Goal: Information Seeking & Learning: Learn about a topic

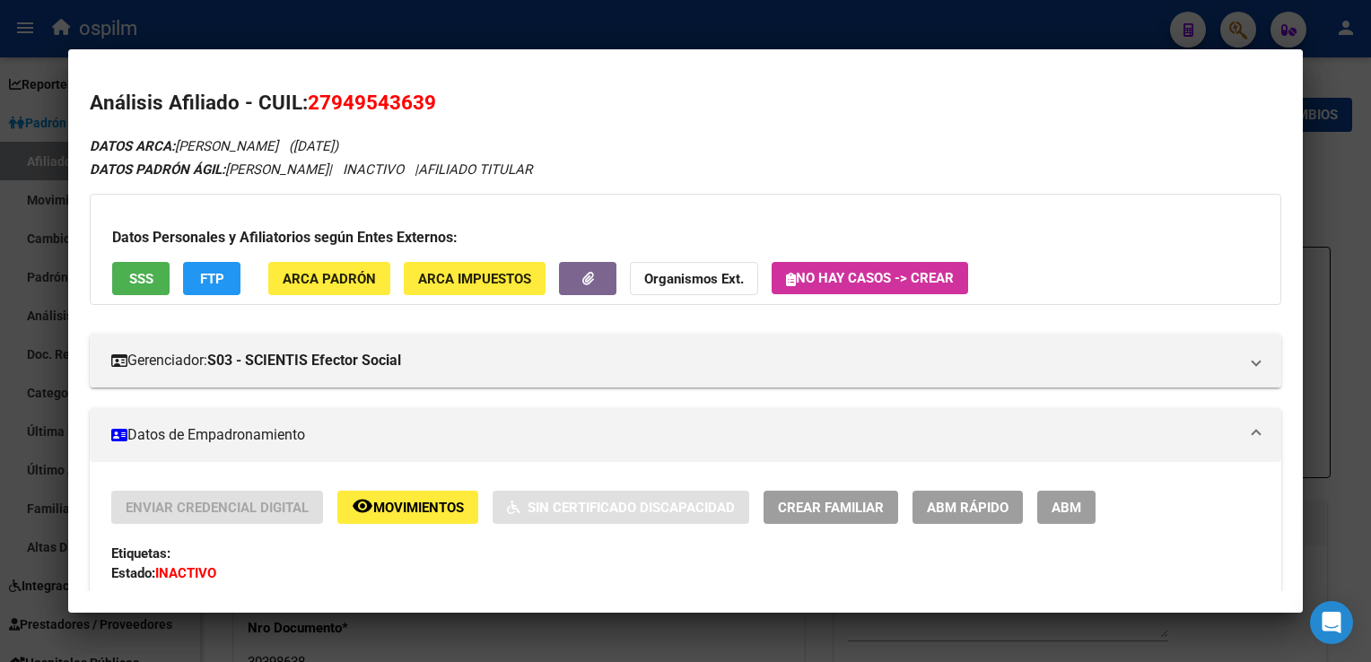
click at [499, 16] on div at bounding box center [685, 331] width 1371 height 662
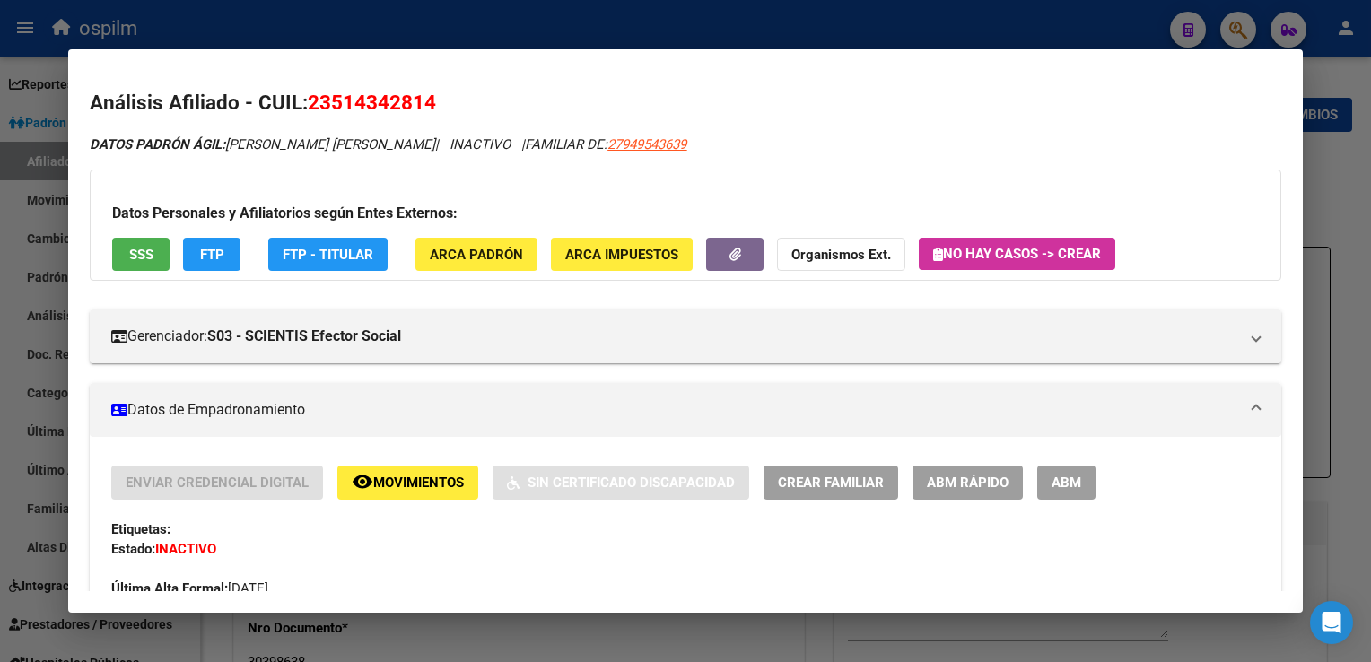
click at [499, 16] on div at bounding box center [685, 331] width 1371 height 662
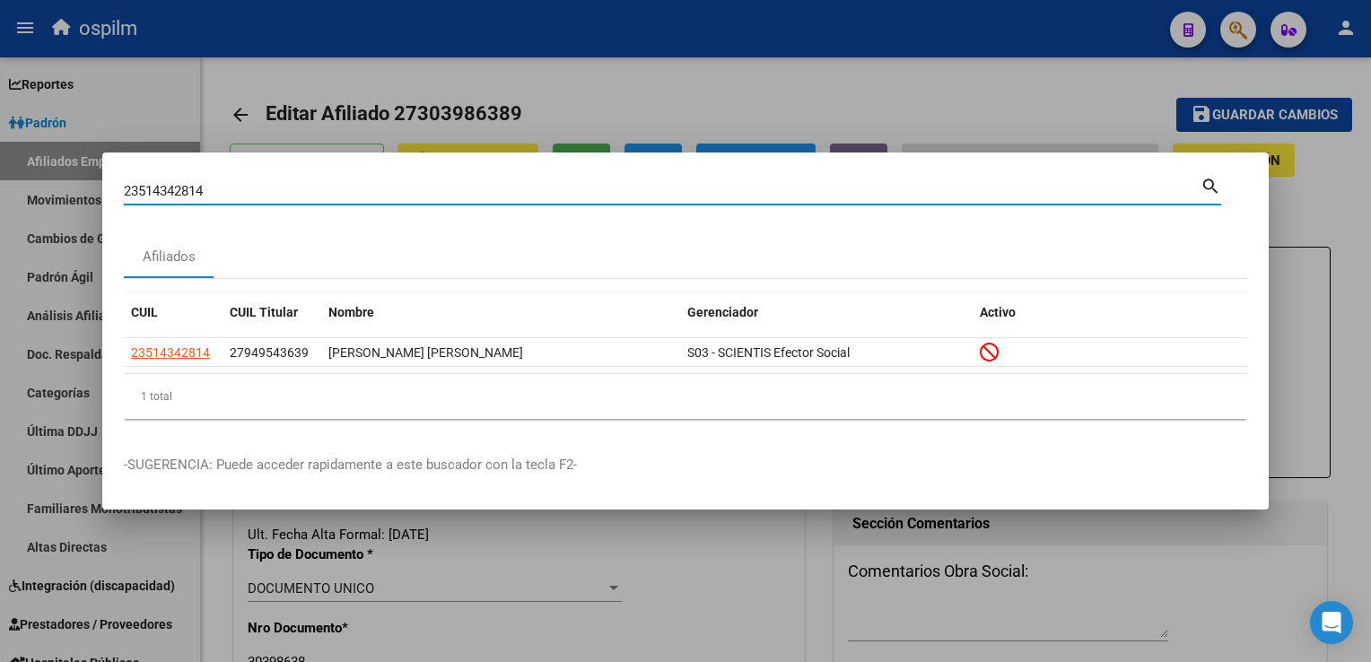
drag, startPoint x: 208, startPoint y: 194, endPoint x: 83, endPoint y: 194, distance: 125.6
click at [83, 194] on div "23514342814 Buscar (apellido, dni, cuil, nro traspaso, cuit, obra social) searc…" at bounding box center [685, 331] width 1371 height 662
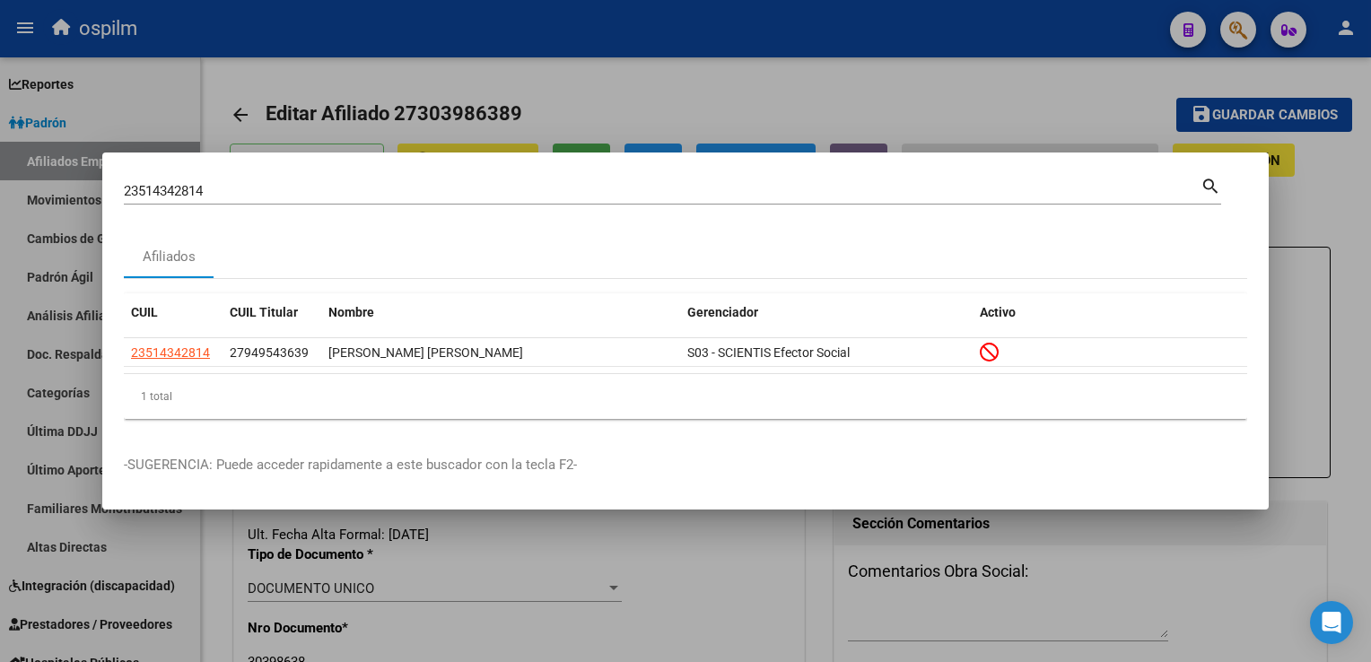
drag, startPoint x: 164, startPoint y: 181, endPoint x: 137, endPoint y: 185, distance: 27.2
click at [137, 185] on input "23514342814" at bounding box center [662, 191] width 1077 height 16
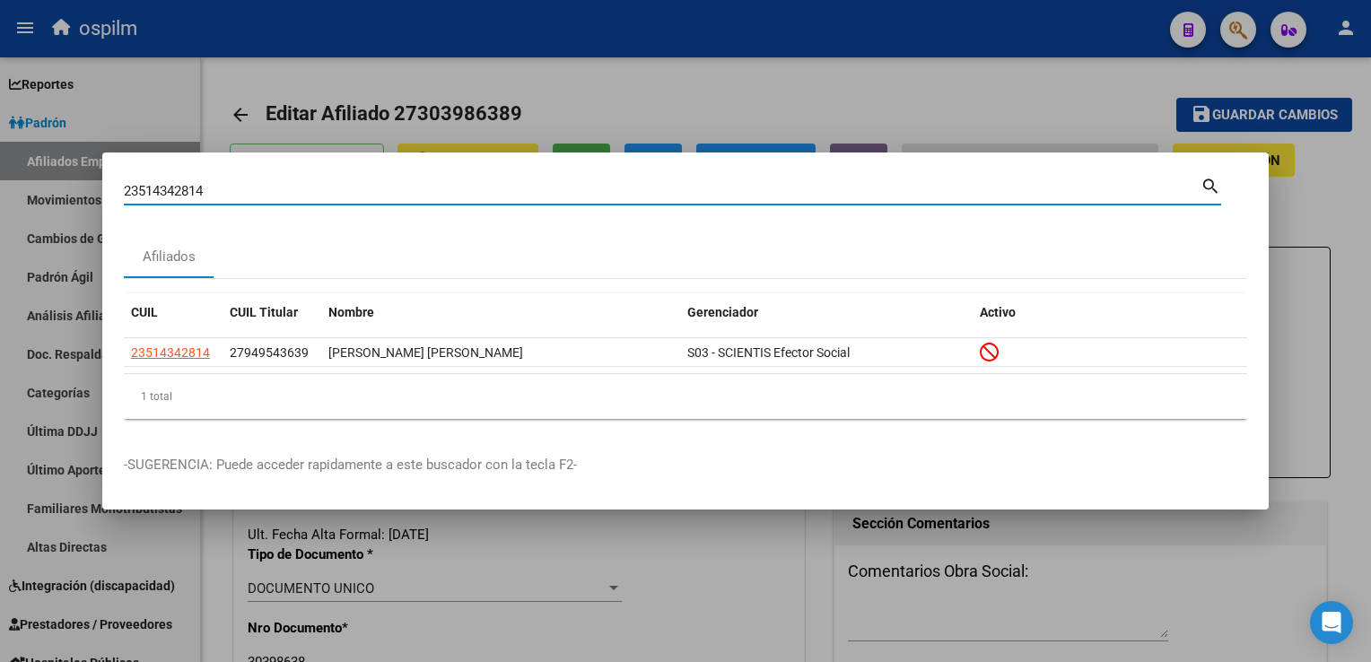
drag, startPoint x: 215, startPoint y: 192, endPoint x: 83, endPoint y: 199, distance: 133.0
click at [83, 199] on div "23514342814 Buscar (apellido, dni, cuil, nro traspaso, cuit, obra social) searc…" at bounding box center [685, 331] width 1371 height 662
paste input "20481779481"
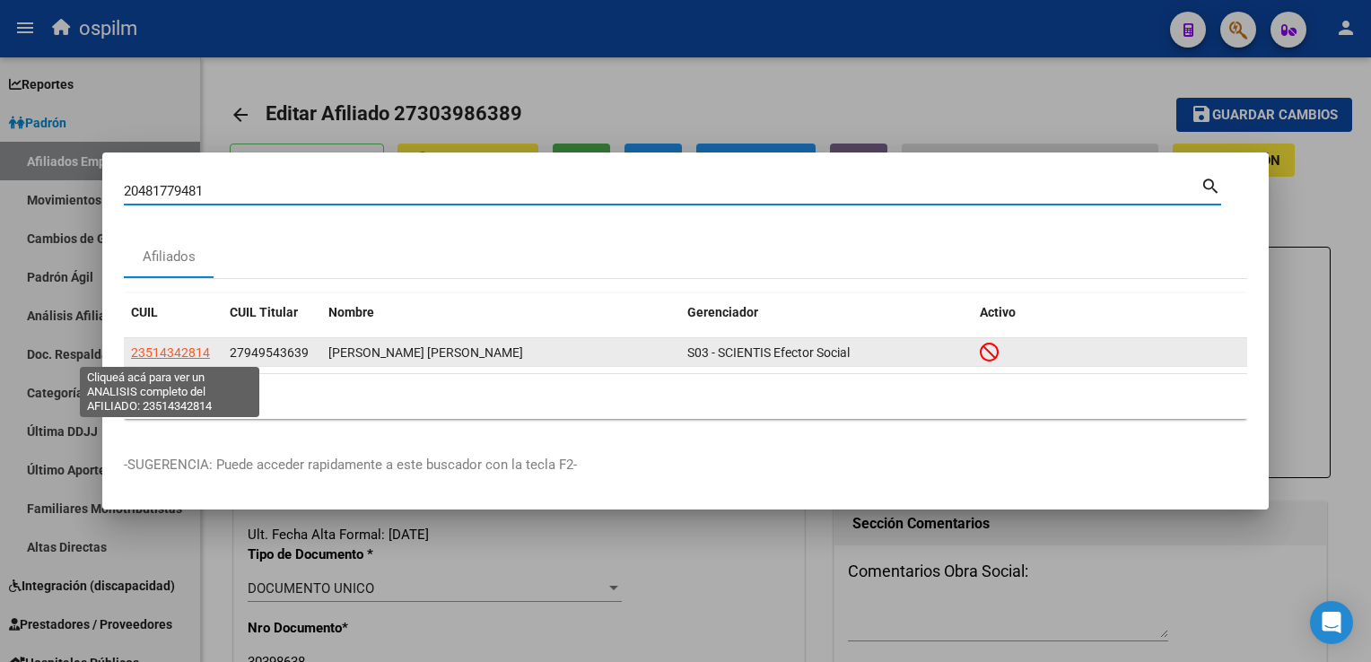
type input "20481779481"
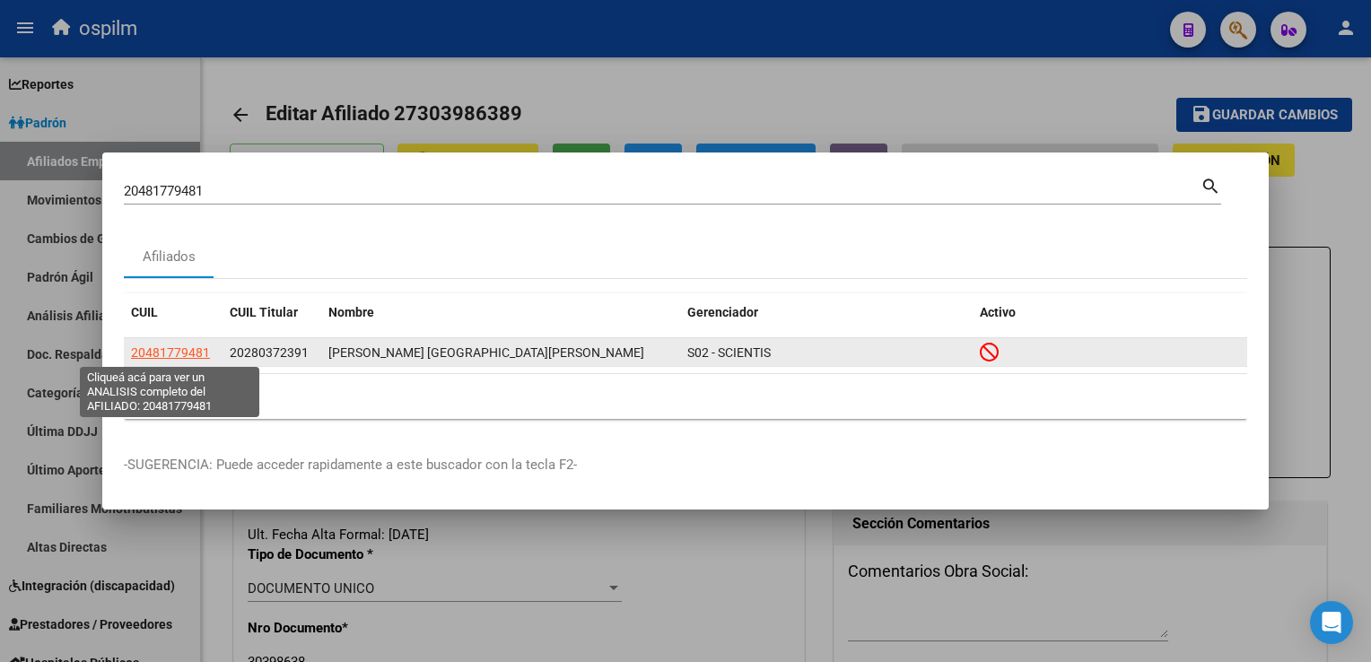
click at [193, 357] on span "20481779481" at bounding box center [170, 353] width 79 height 14
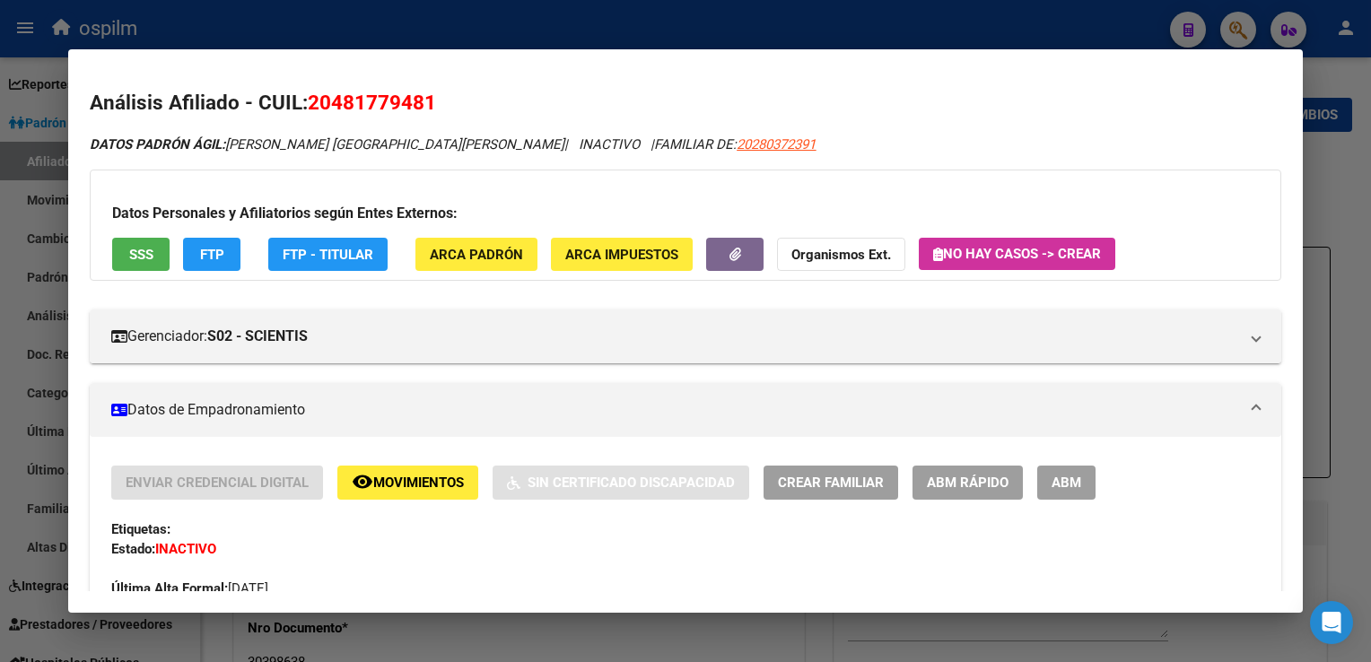
click at [138, 258] on span "SSS" at bounding box center [141, 255] width 24 height 16
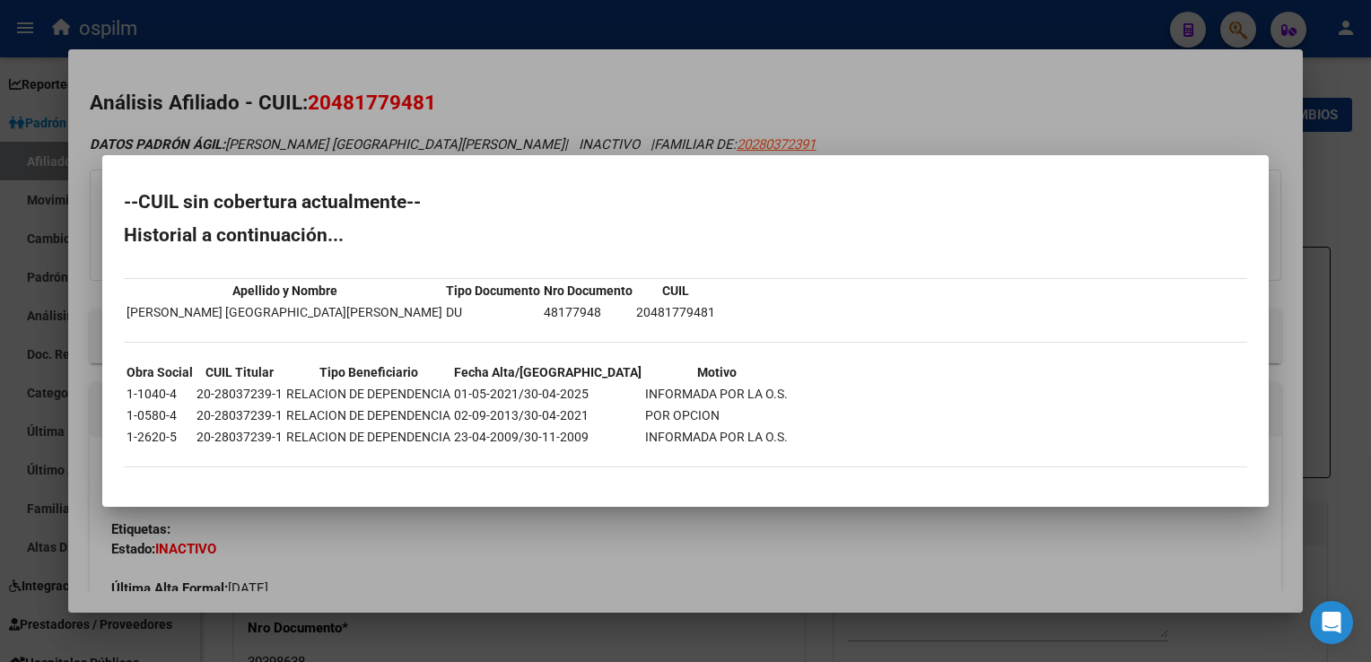
click at [513, 129] on div at bounding box center [685, 331] width 1371 height 662
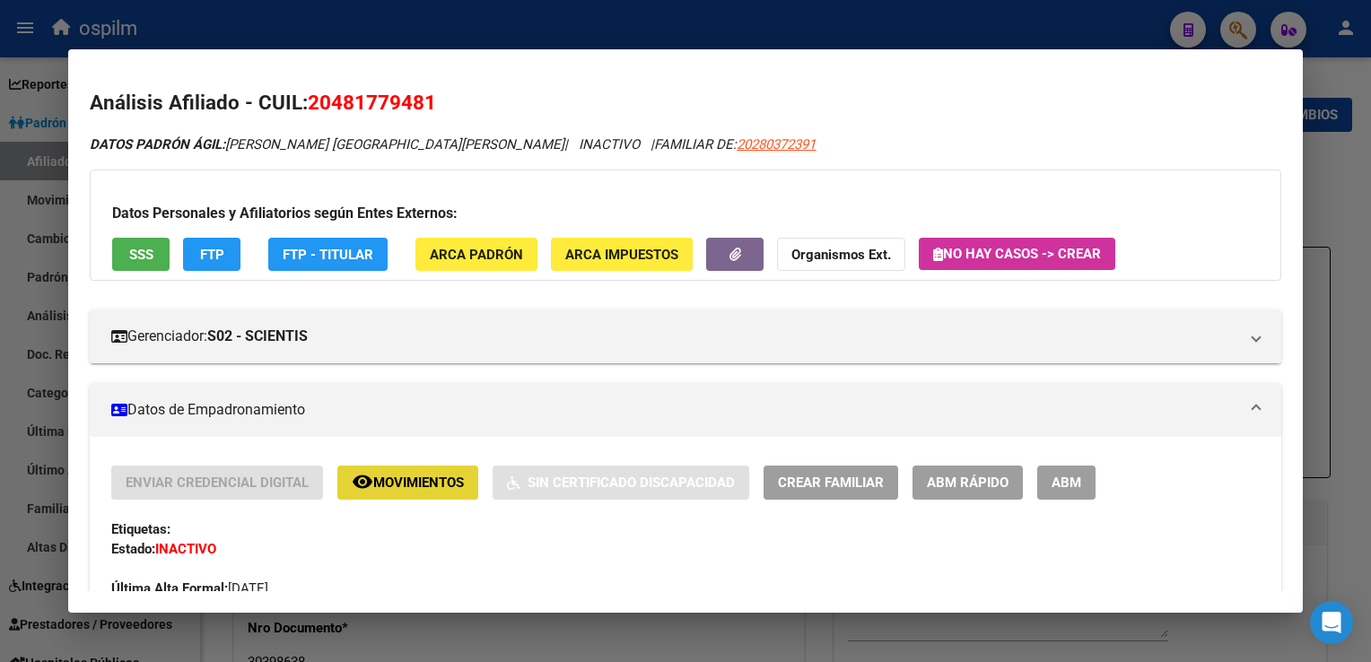
click at [391, 484] on span "Movimientos" at bounding box center [418, 484] width 91 height 16
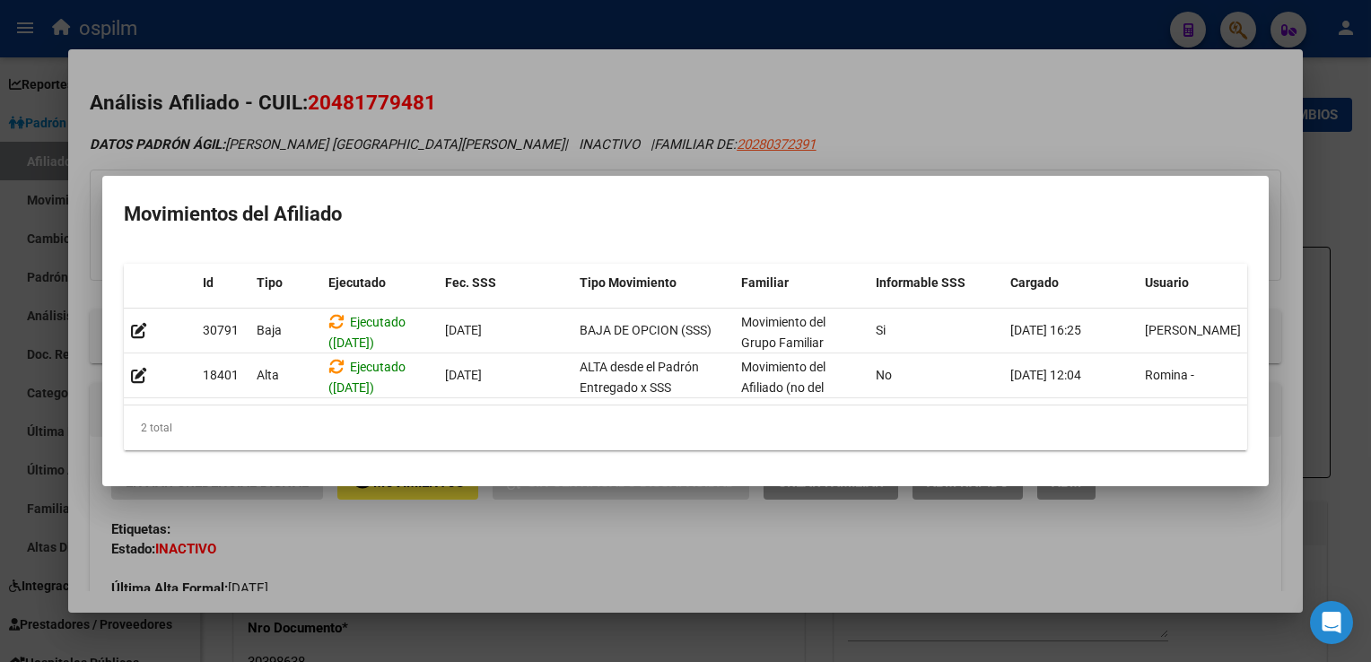
click at [516, 63] on div at bounding box center [685, 331] width 1371 height 662
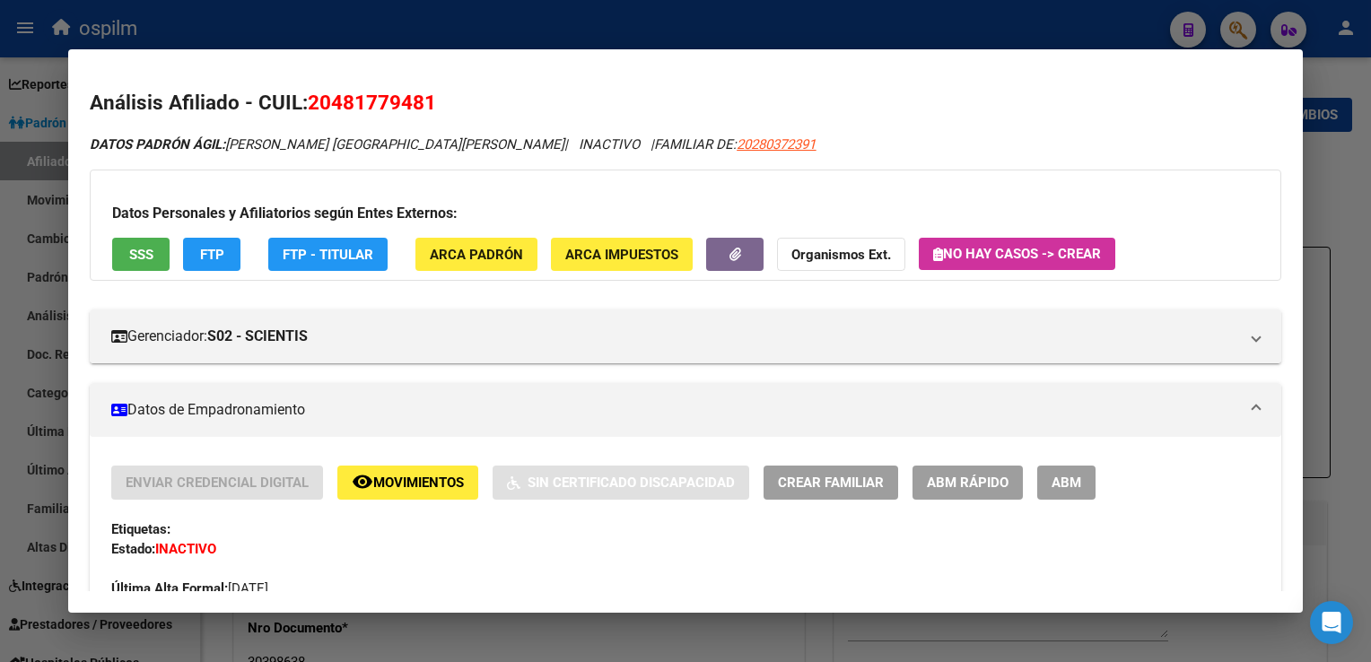
click at [400, 477] on span "Movimientos" at bounding box center [418, 484] width 91 height 16
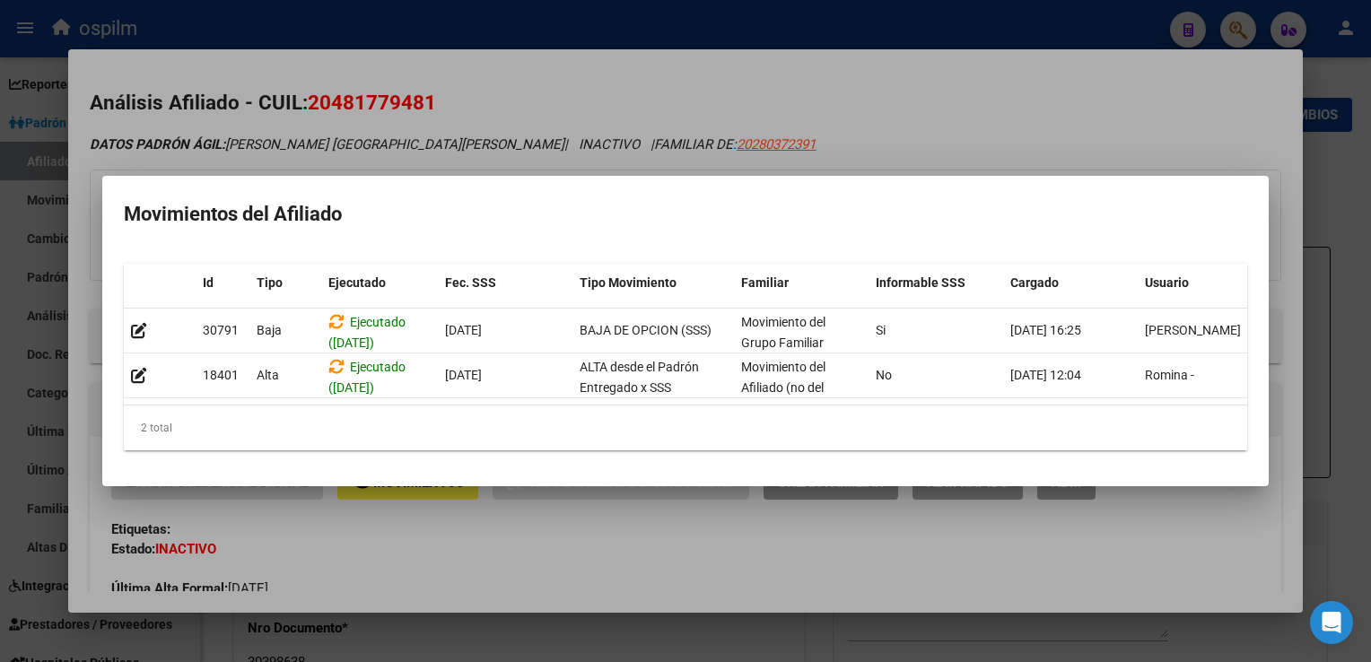
click at [668, 92] on div at bounding box center [685, 331] width 1371 height 662
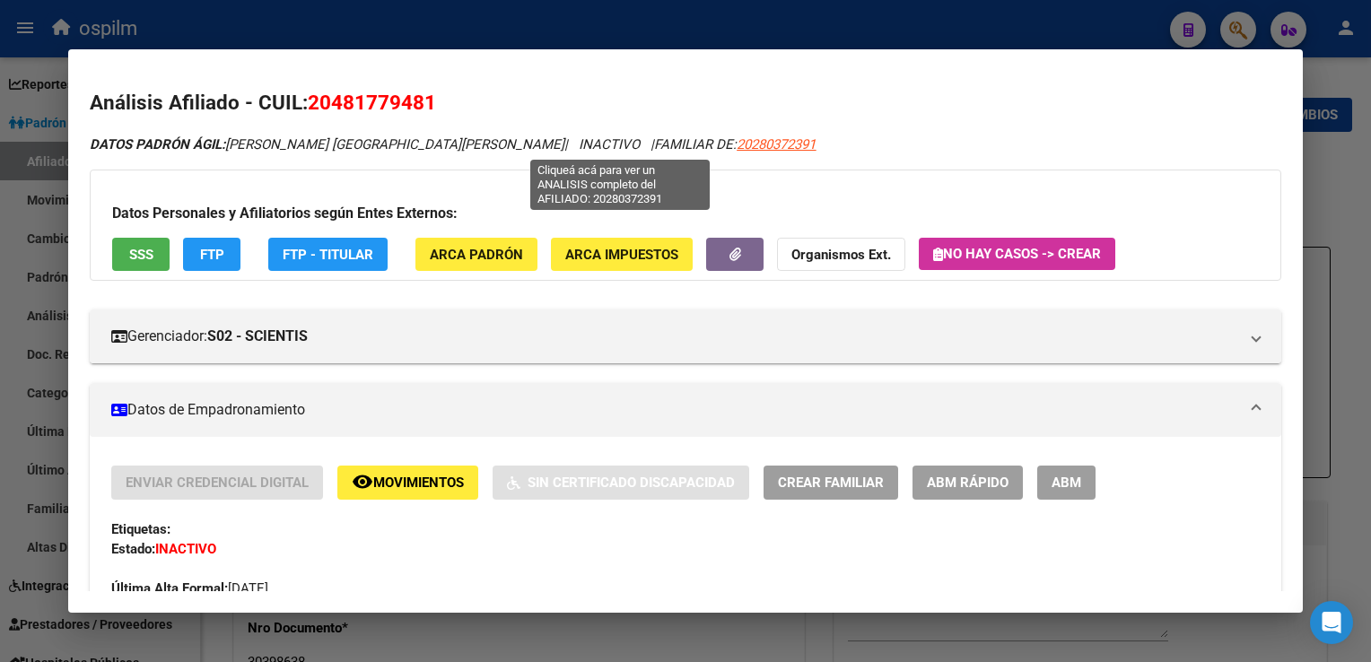
click at [737, 147] on span "20280372391" at bounding box center [776, 144] width 79 height 16
type textarea "20280372391"
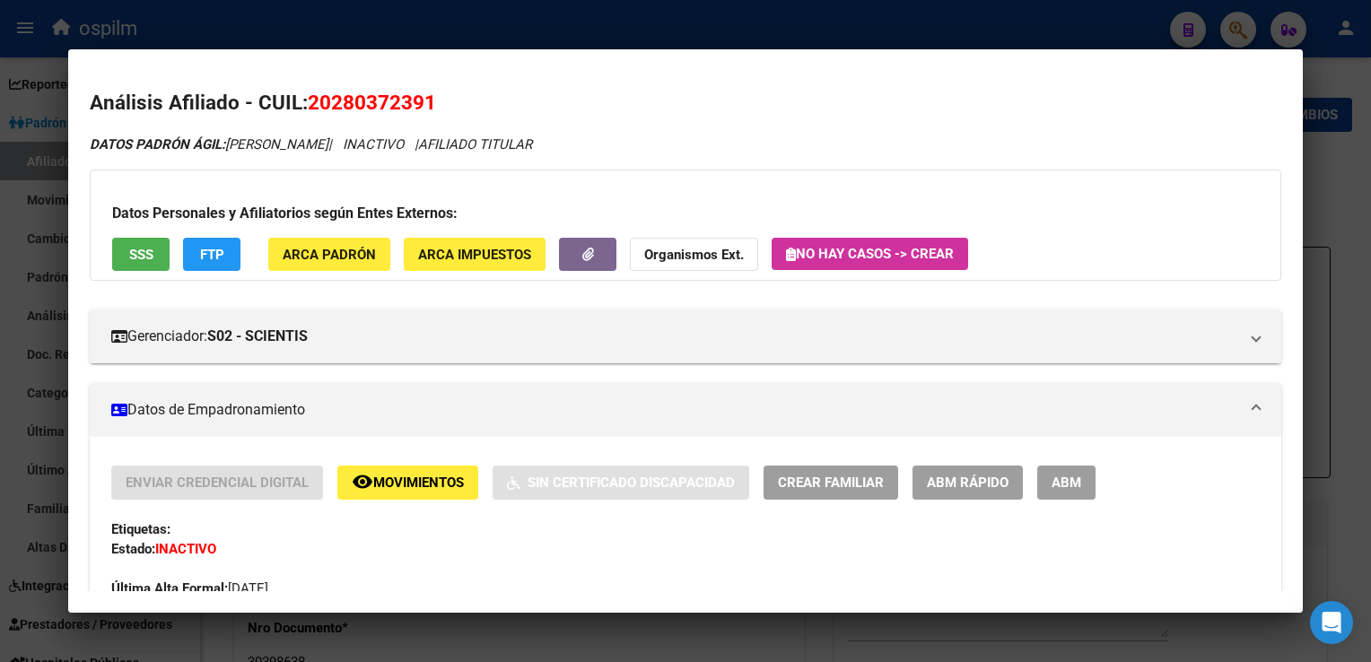
click at [678, 36] on div at bounding box center [685, 331] width 1371 height 662
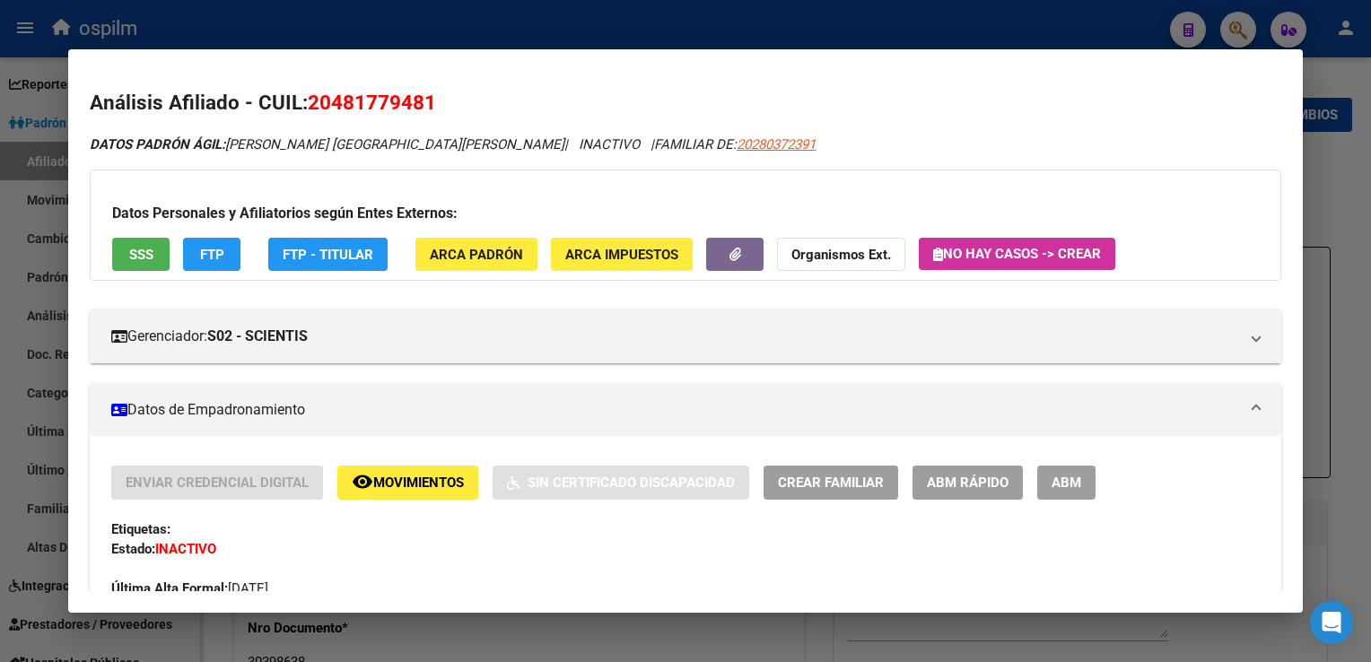
click at [469, 20] on div at bounding box center [685, 331] width 1371 height 662
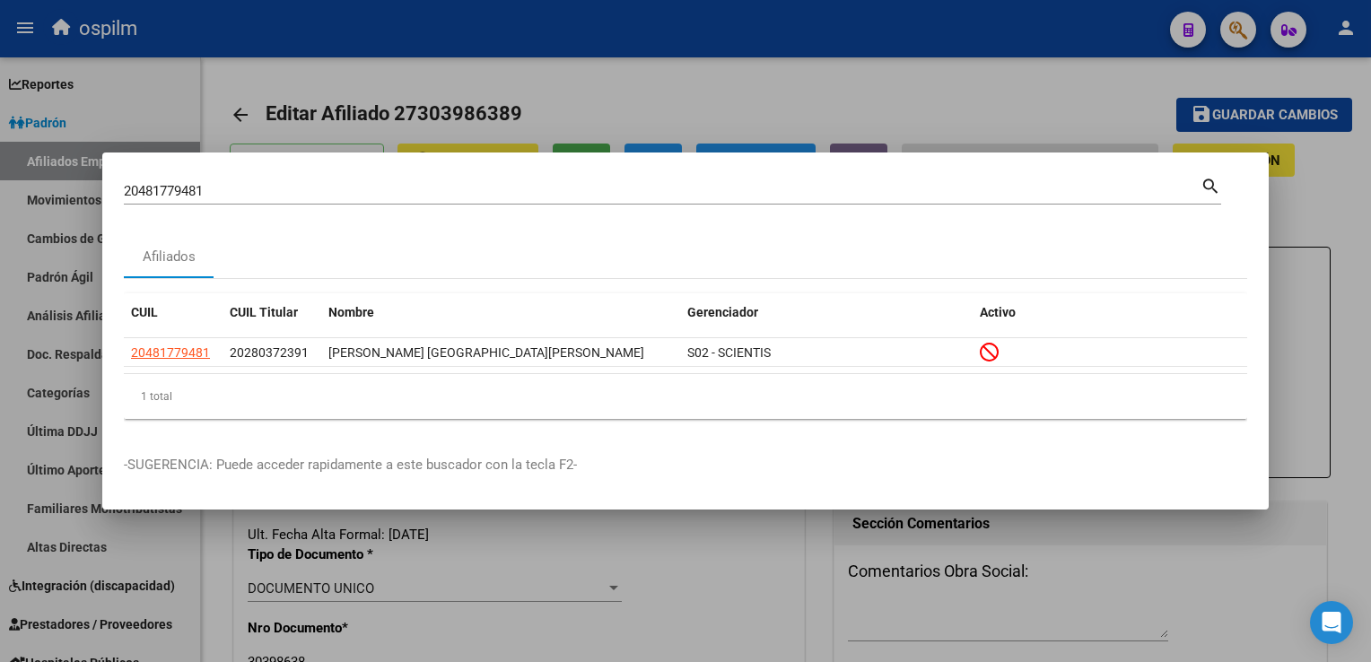
click at [93, 189] on div "20481779481 Buscar (apellido, dni, cuil, nro traspaso, cuit, obra social) searc…" at bounding box center [685, 331] width 1371 height 662
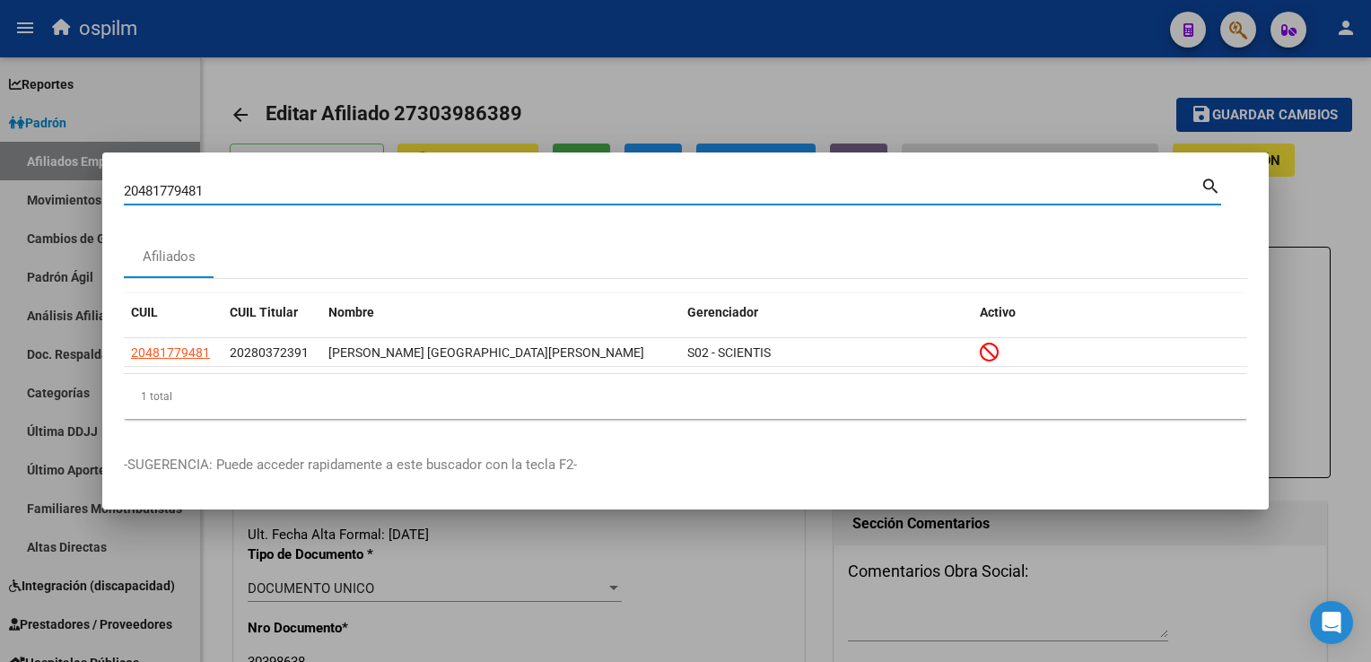
paste input "53385616"
type input "20533856161"
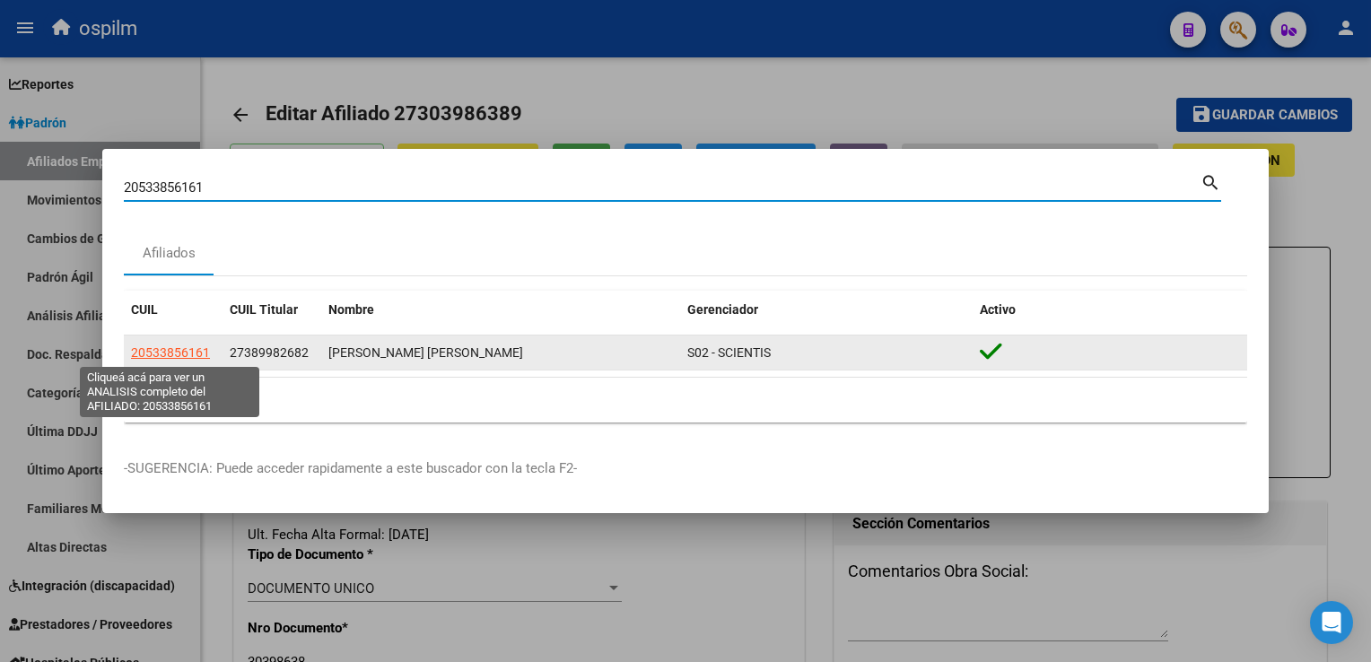
click at [153, 353] on span "20533856161" at bounding box center [170, 353] width 79 height 14
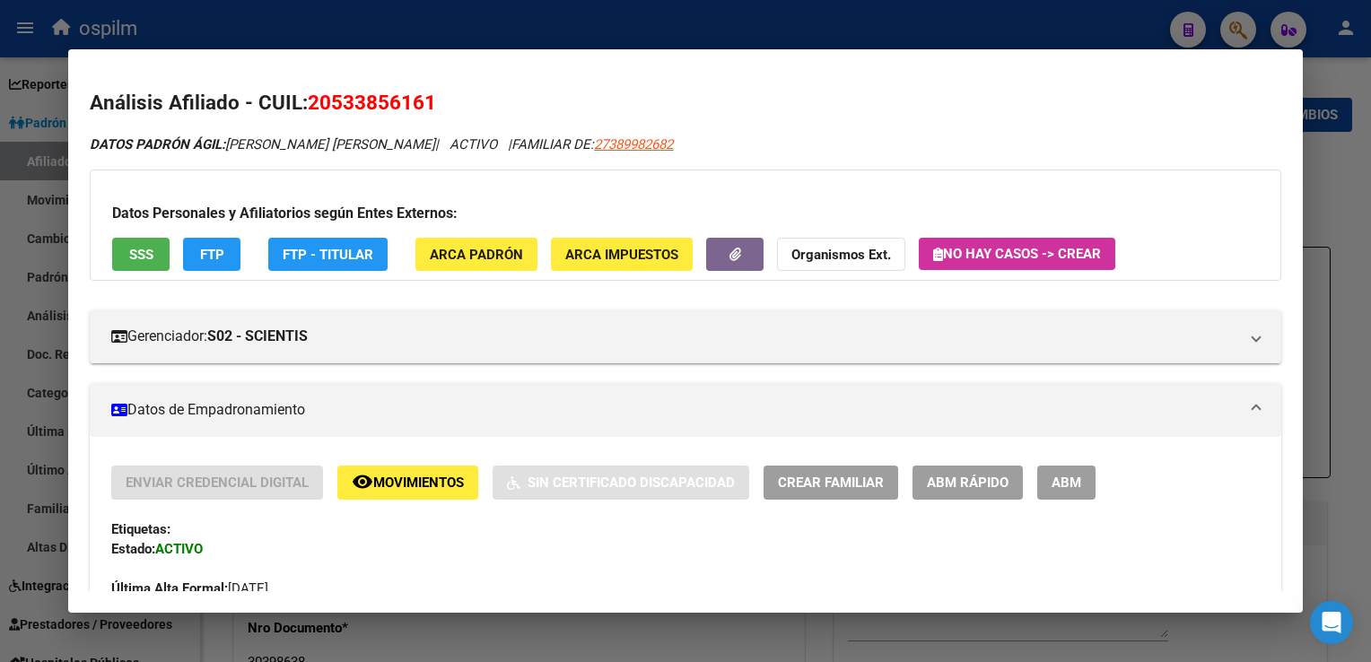
click at [146, 252] on span "SSS" at bounding box center [141, 255] width 24 height 16
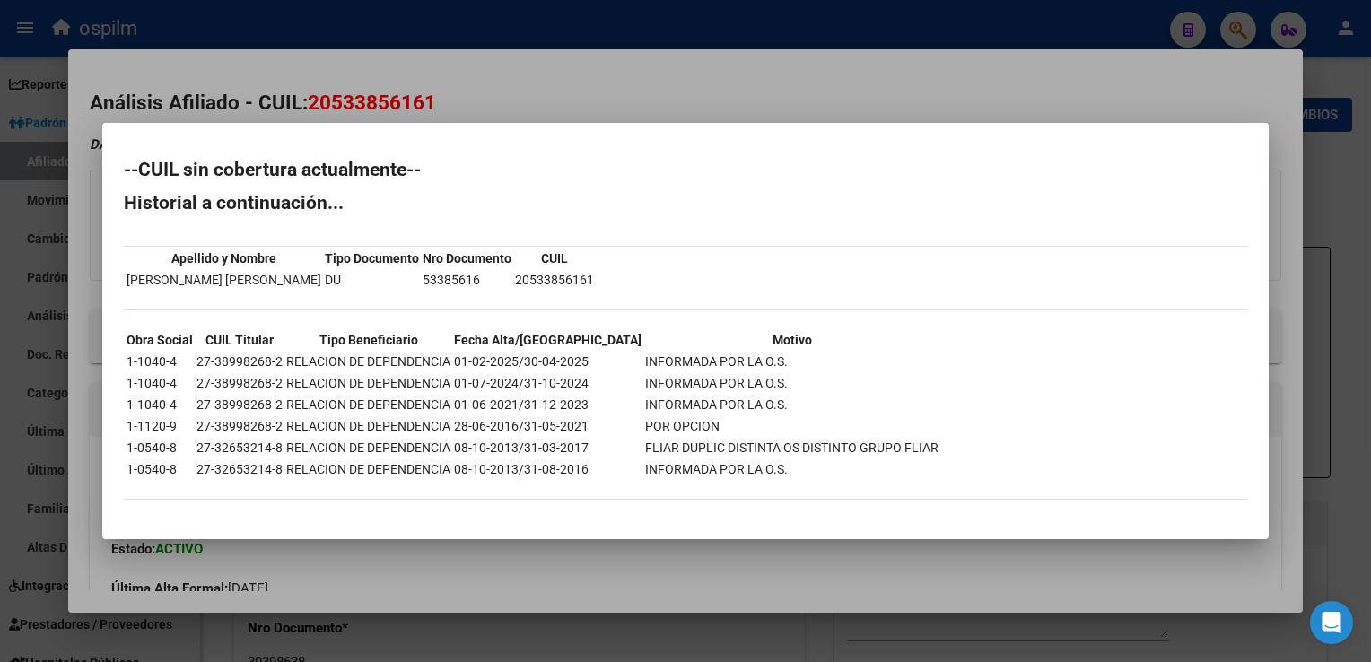
click at [503, 80] on div at bounding box center [685, 331] width 1371 height 662
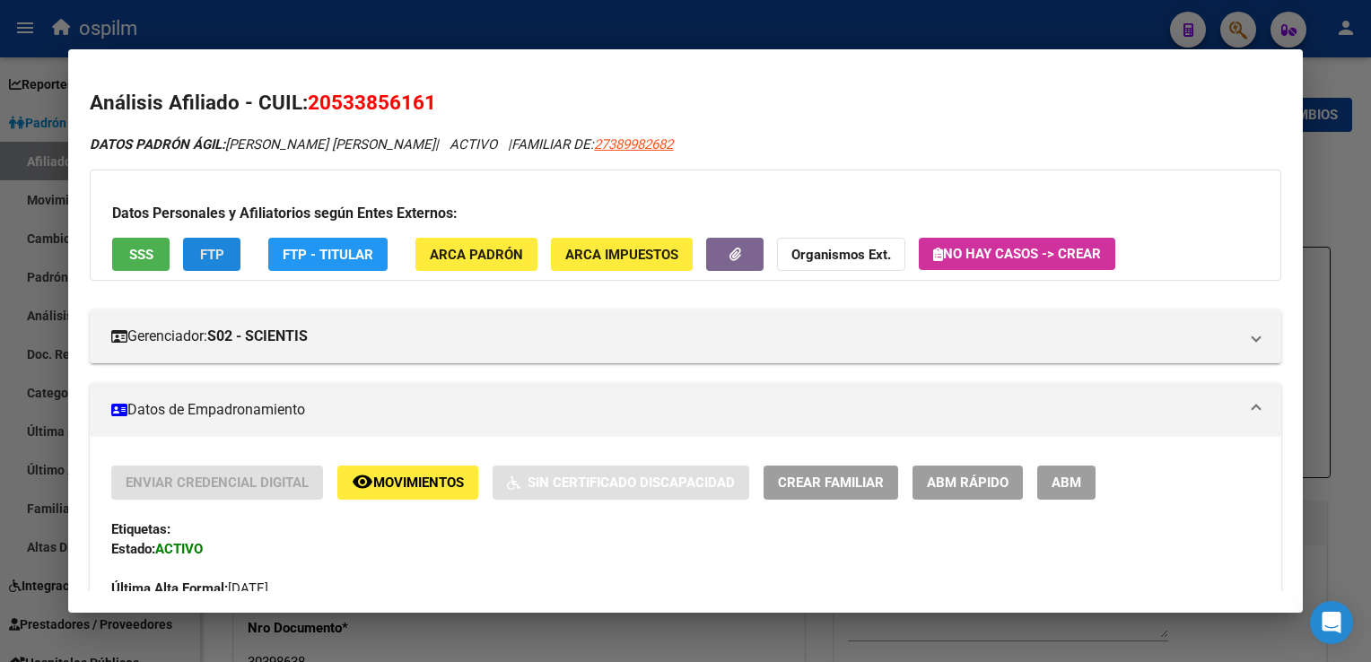
click at [227, 254] on button "FTP" at bounding box center [211, 254] width 57 height 33
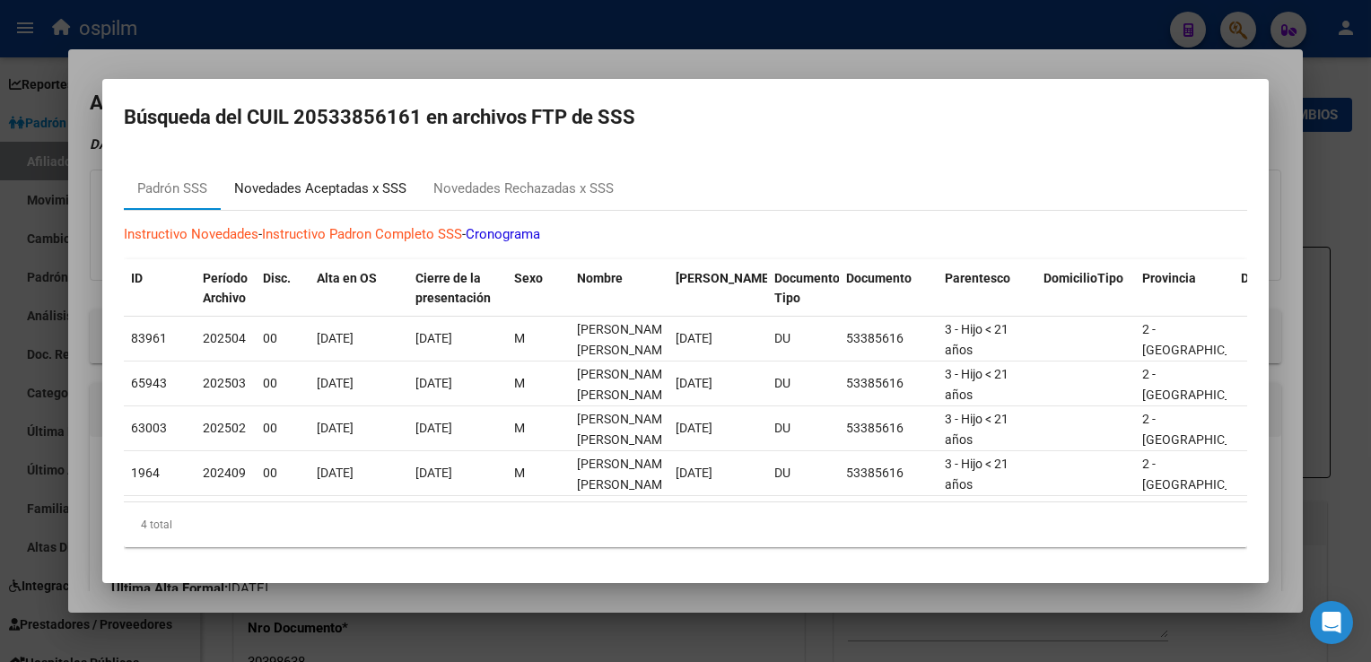
click at [332, 179] on div "Novedades Aceptadas x SSS" at bounding box center [320, 189] width 172 height 21
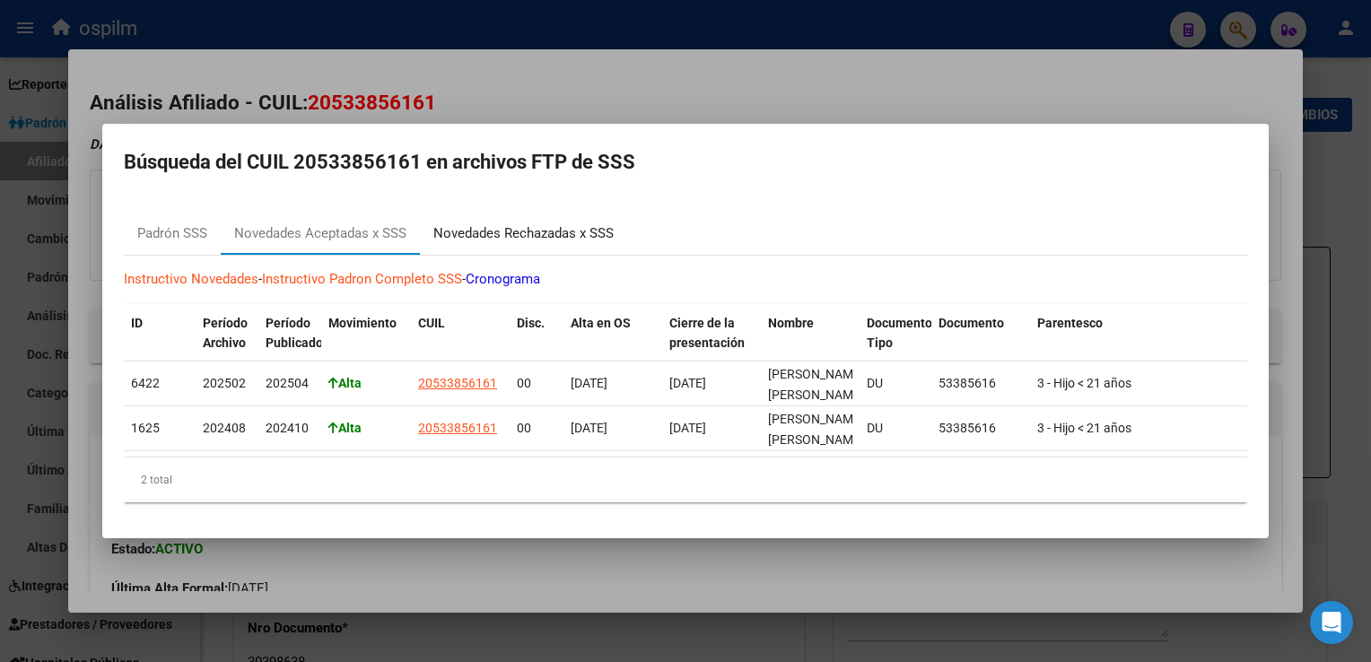
click at [495, 229] on div "Novedades Rechazadas x SSS" at bounding box center [523, 233] width 180 height 21
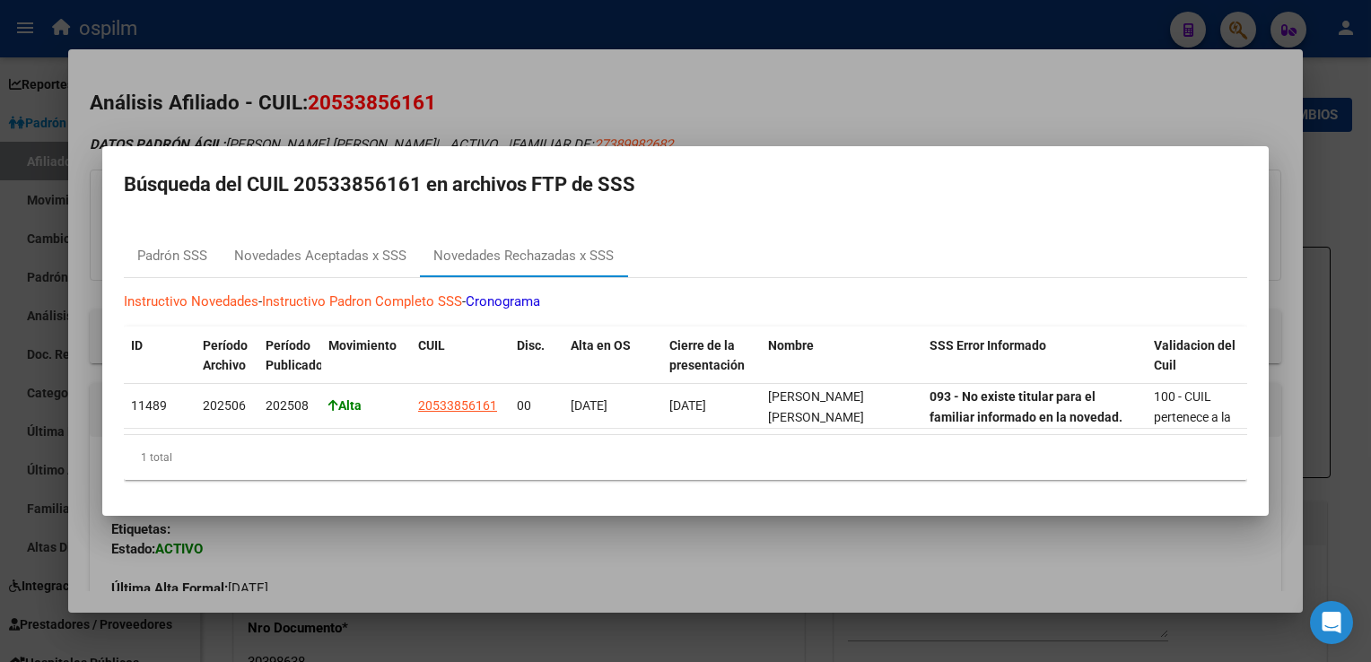
drag, startPoint x: 634, startPoint y: 89, endPoint x: 621, endPoint y: 86, distance: 12.8
click at [634, 88] on div at bounding box center [685, 331] width 1371 height 662
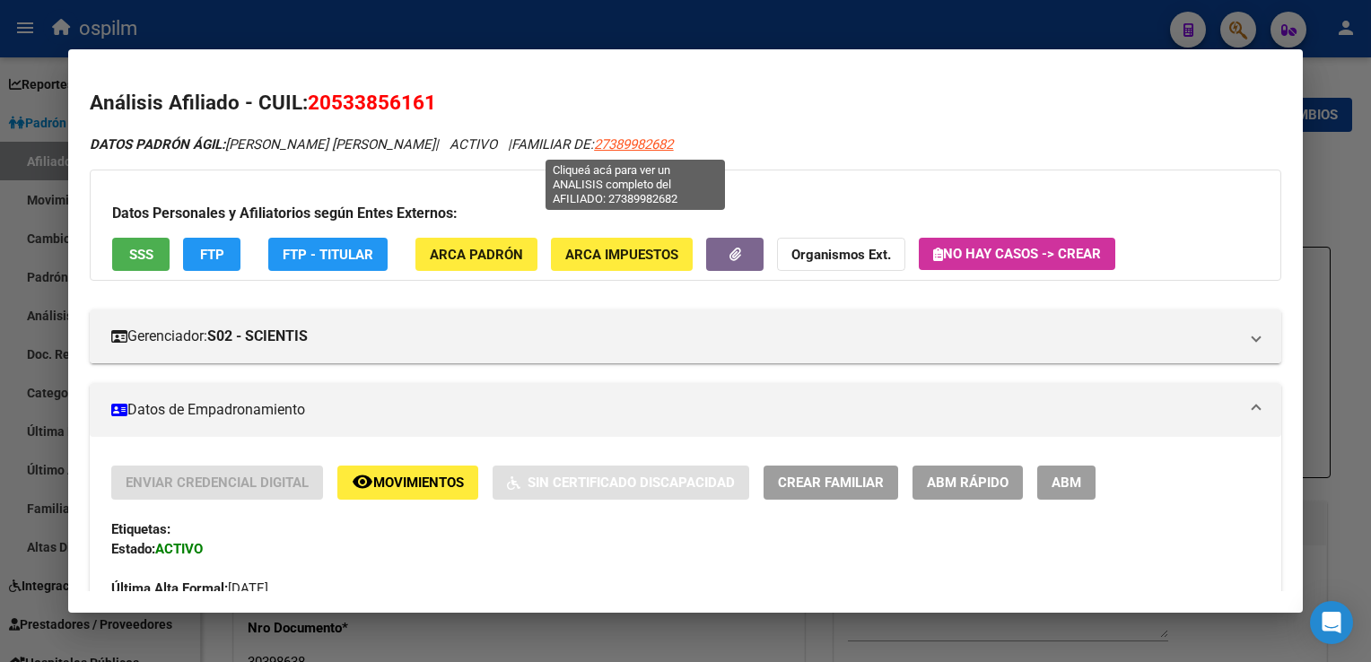
click at [603, 149] on span "27389982682" at bounding box center [633, 144] width 79 height 16
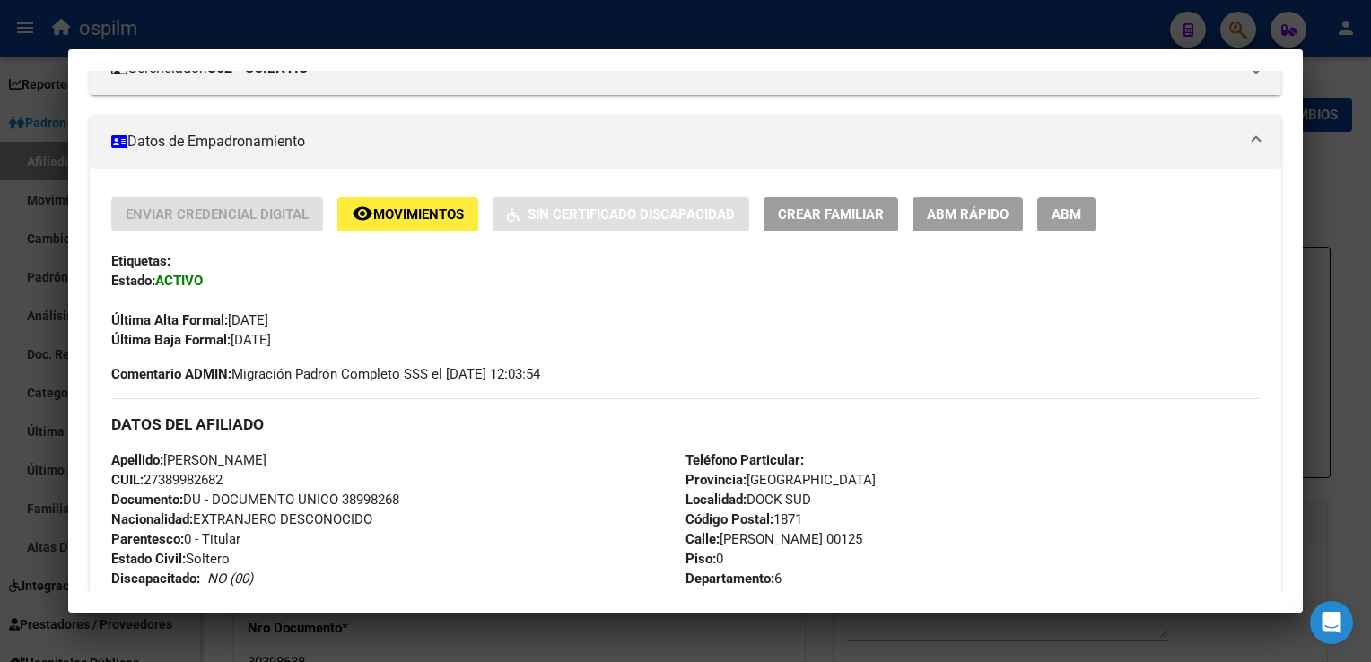
scroll to position [283, 0]
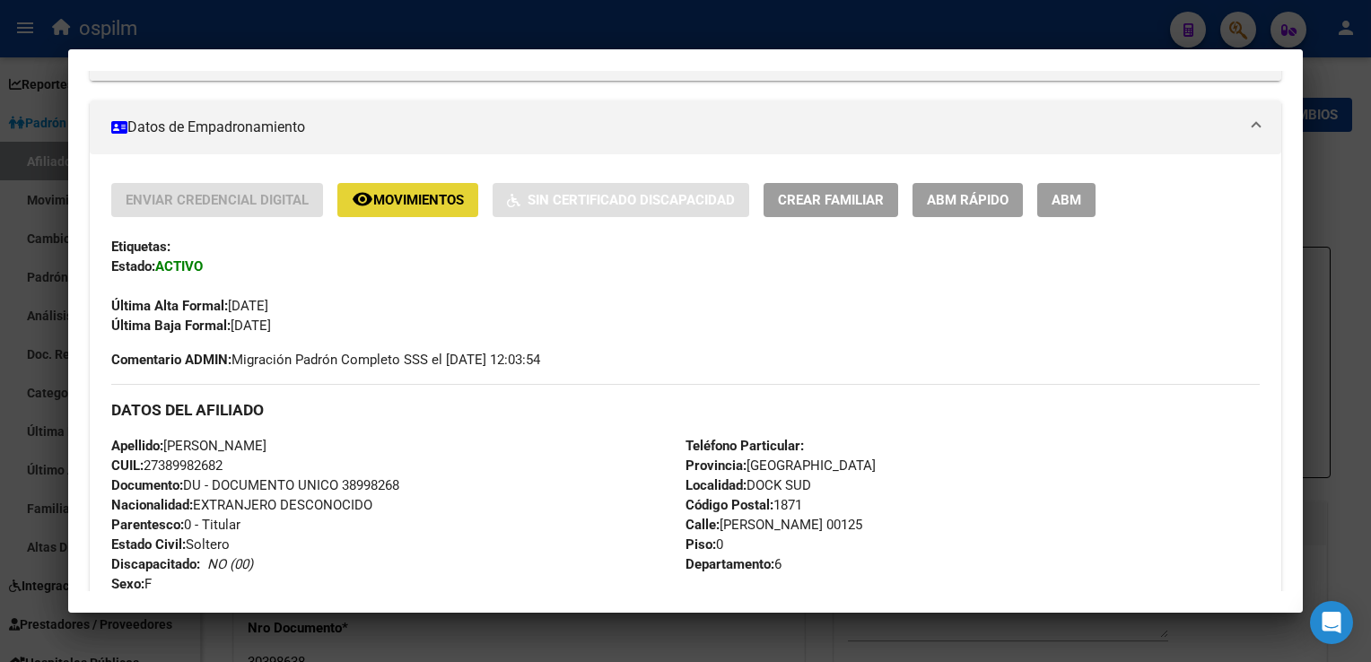
click at [403, 201] on span "Movimientos" at bounding box center [418, 201] width 91 height 16
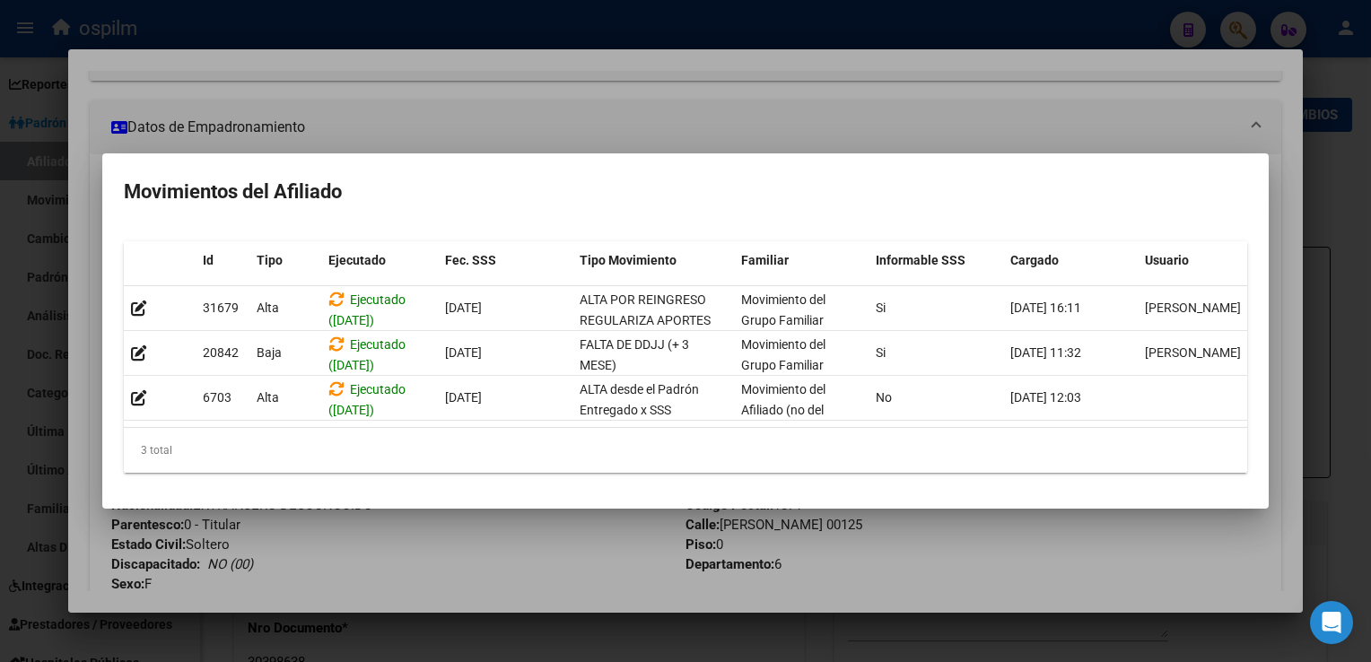
click at [690, 107] on div at bounding box center [685, 331] width 1371 height 662
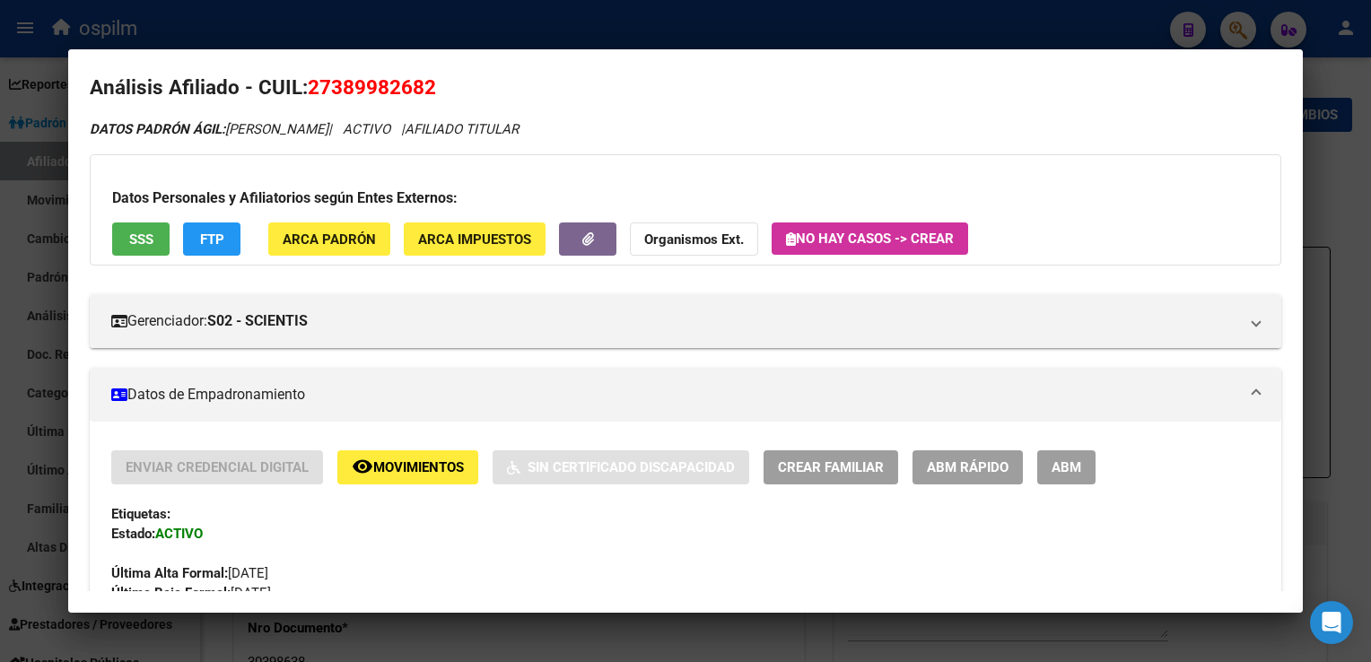
scroll to position [0, 0]
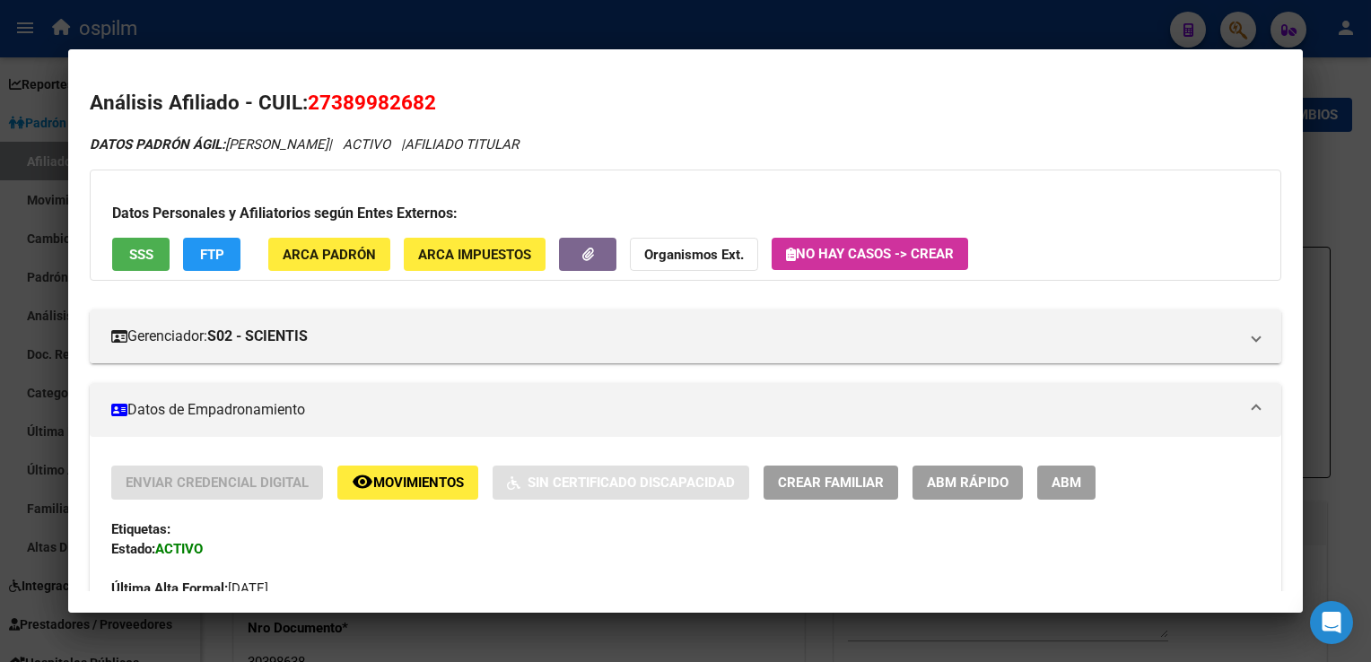
click at [139, 250] on span "SSS" at bounding box center [141, 255] width 24 height 16
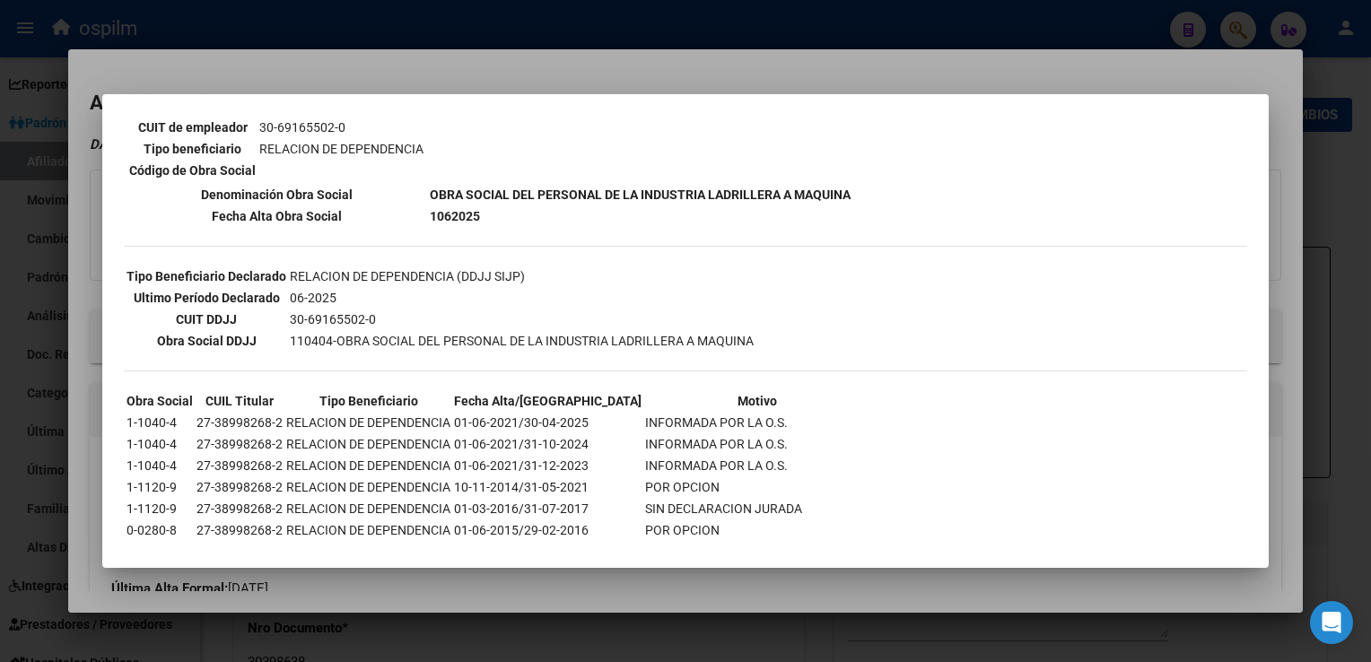
scroll to position [425, 0]
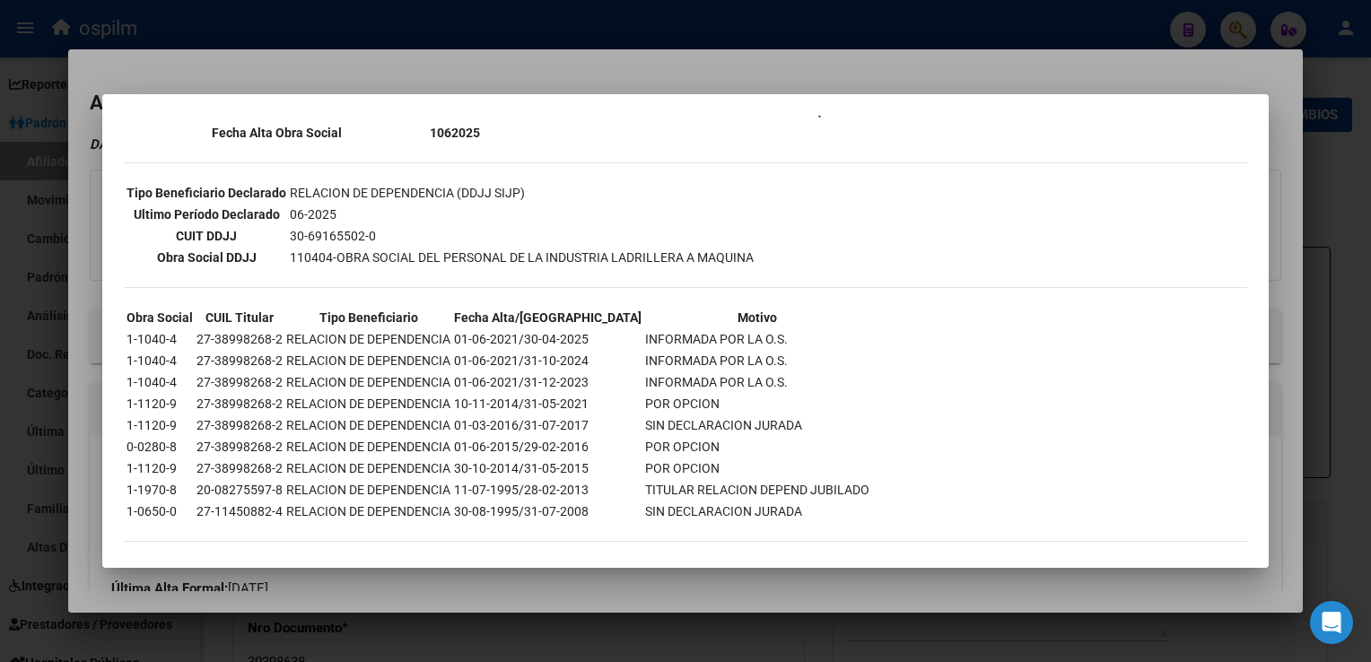
click at [630, 56] on div at bounding box center [685, 331] width 1371 height 662
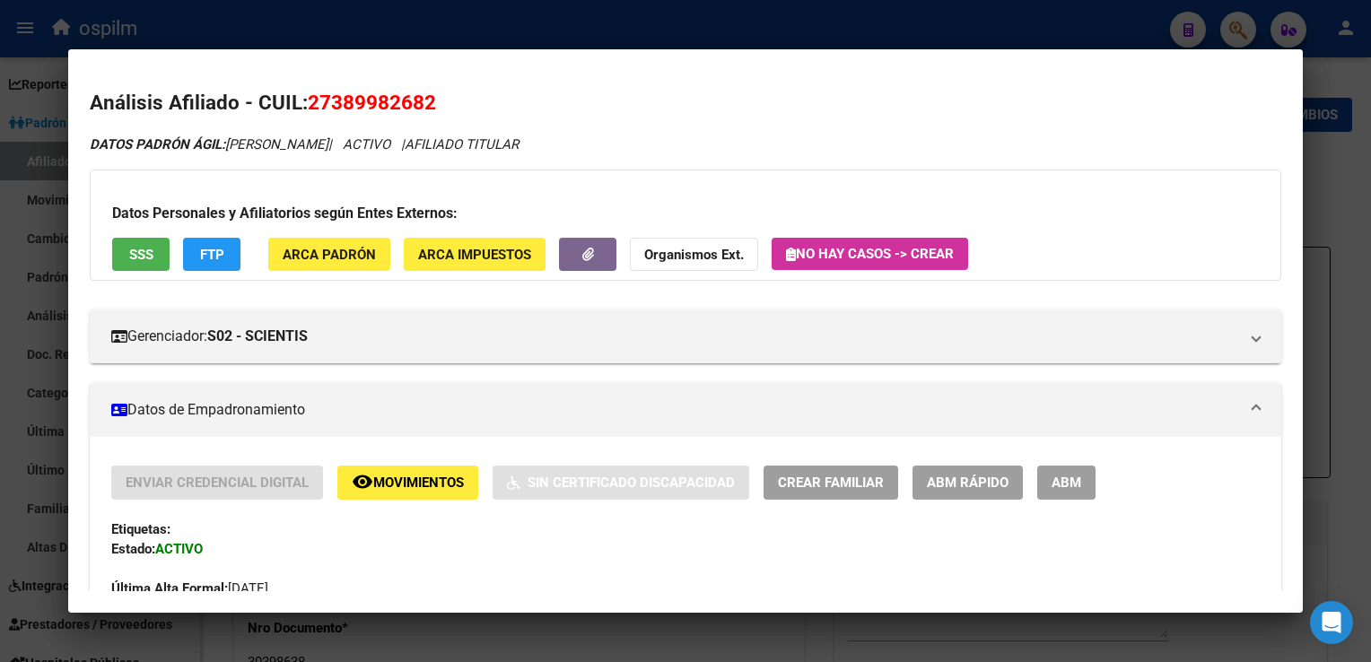
click at [822, 38] on div at bounding box center [685, 331] width 1371 height 662
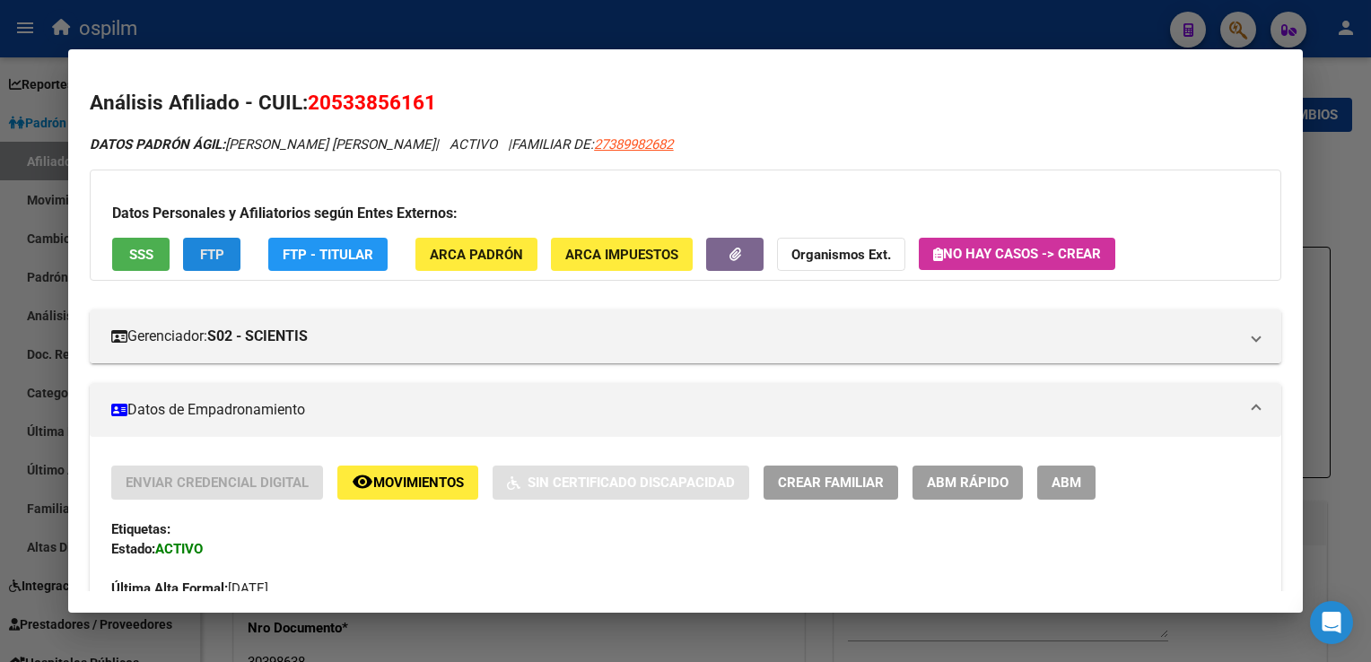
click at [205, 256] on span "FTP" at bounding box center [212, 255] width 24 height 16
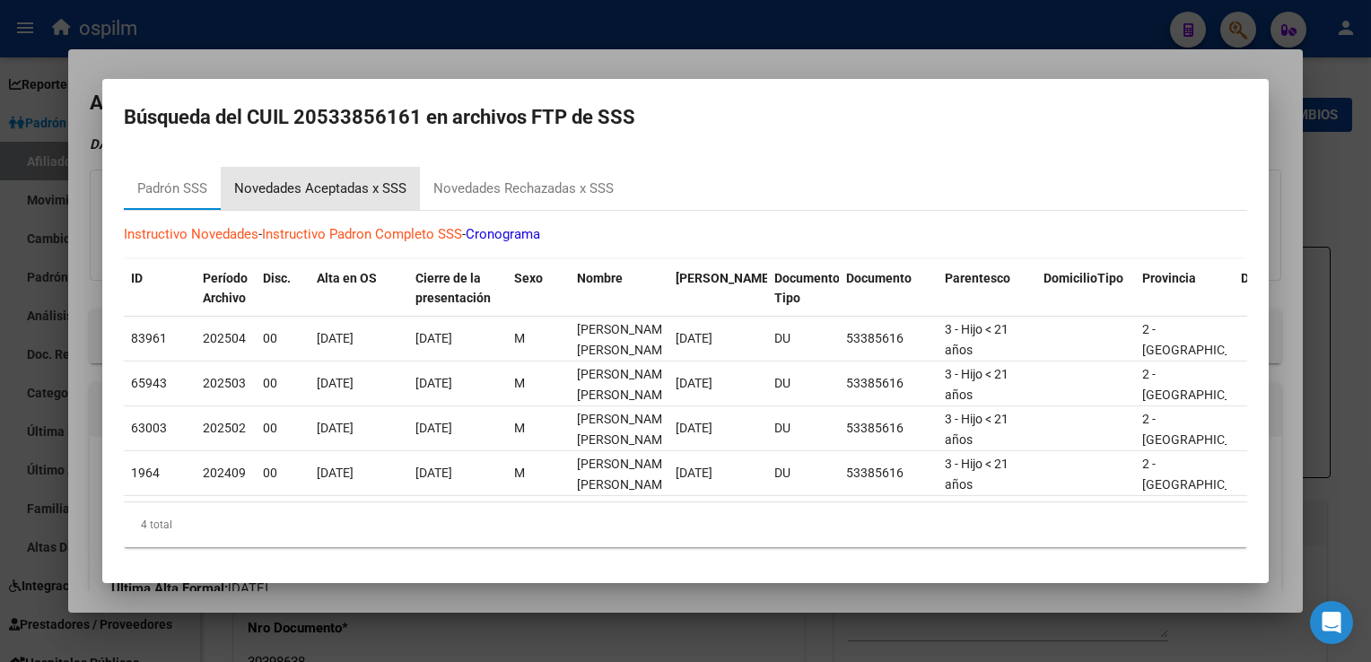
click at [308, 185] on div "Novedades Aceptadas x SSS" at bounding box center [320, 189] width 172 height 21
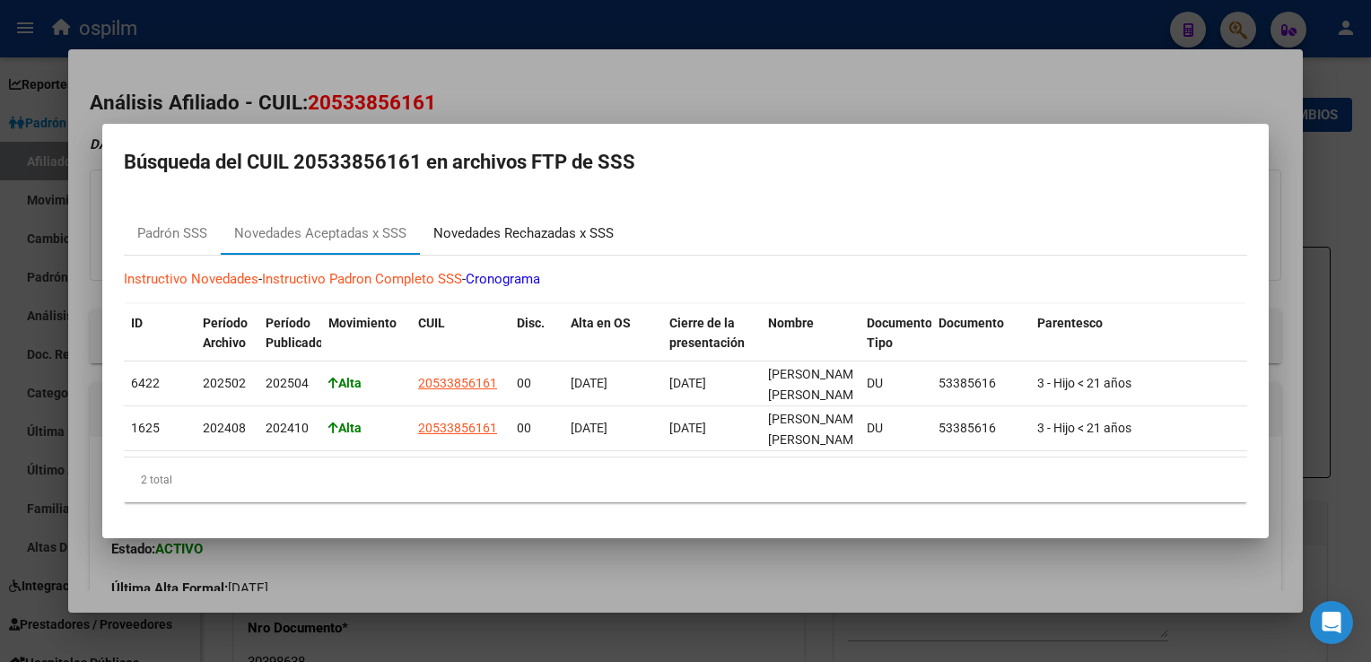
click at [528, 228] on div "Novedades Rechazadas x SSS" at bounding box center [523, 233] width 180 height 21
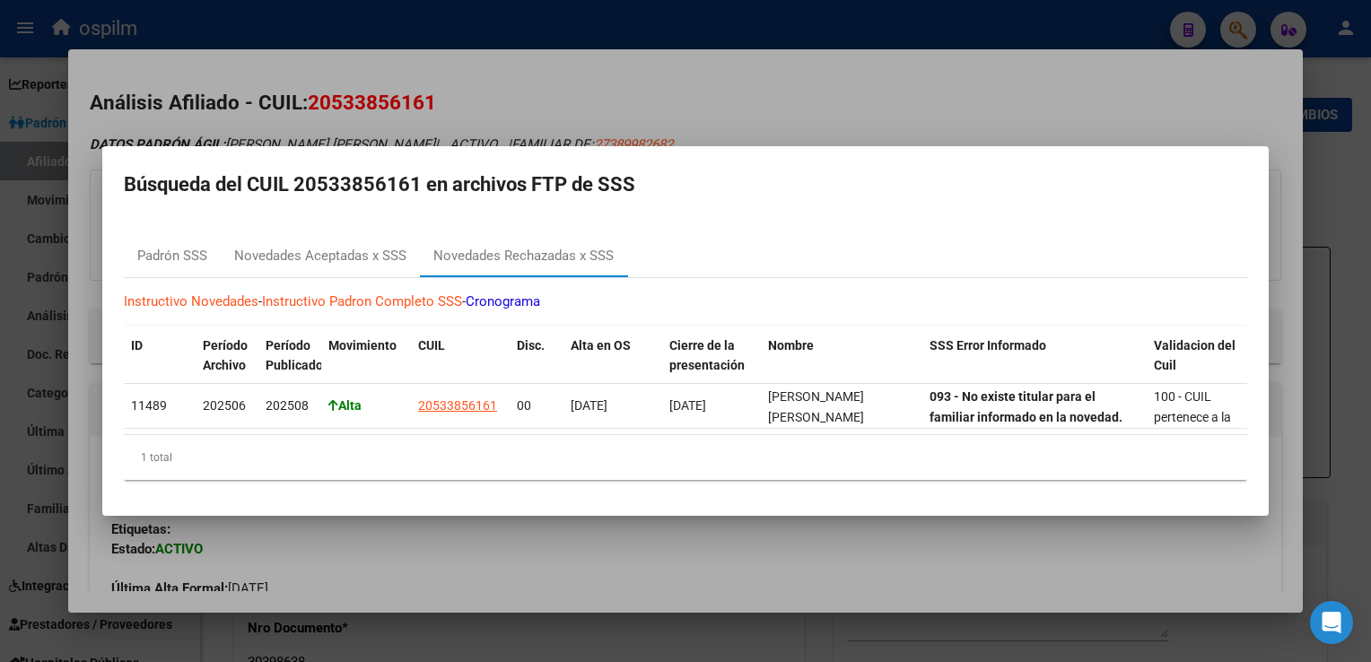
click at [694, 85] on div at bounding box center [685, 331] width 1371 height 662
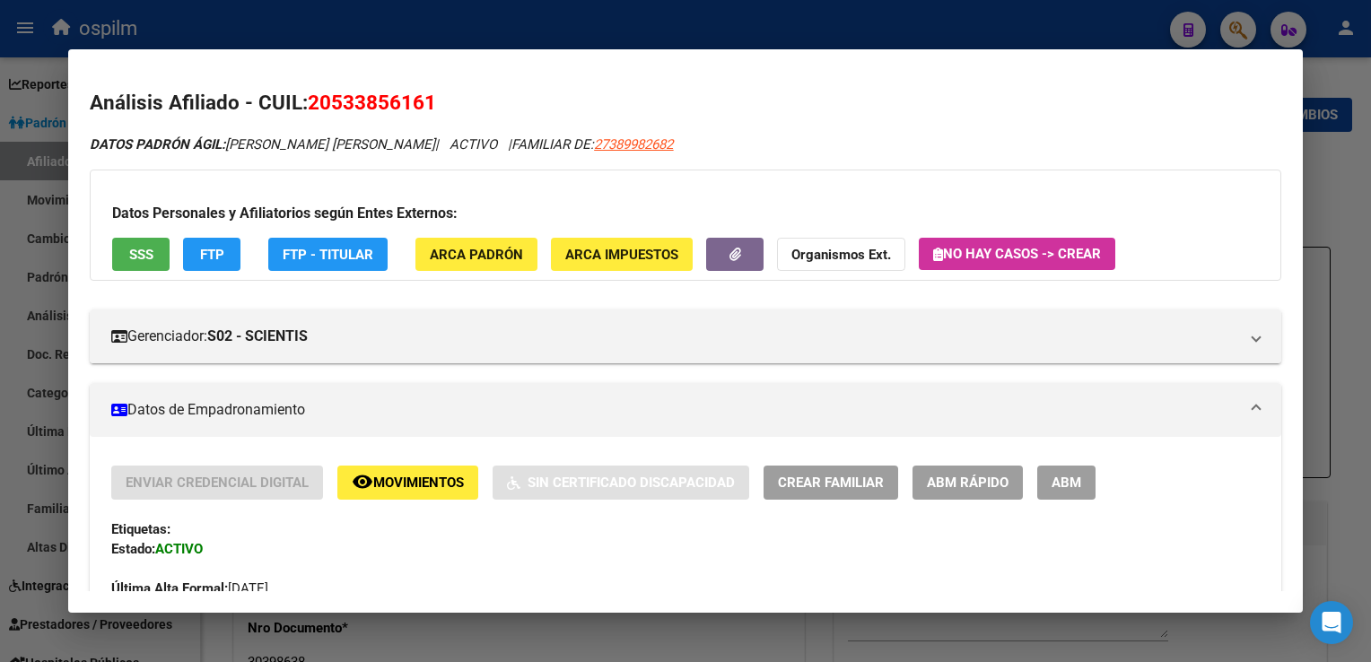
click at [1356, 231] on div at bounding box center [685, 331] width 1371 height 662
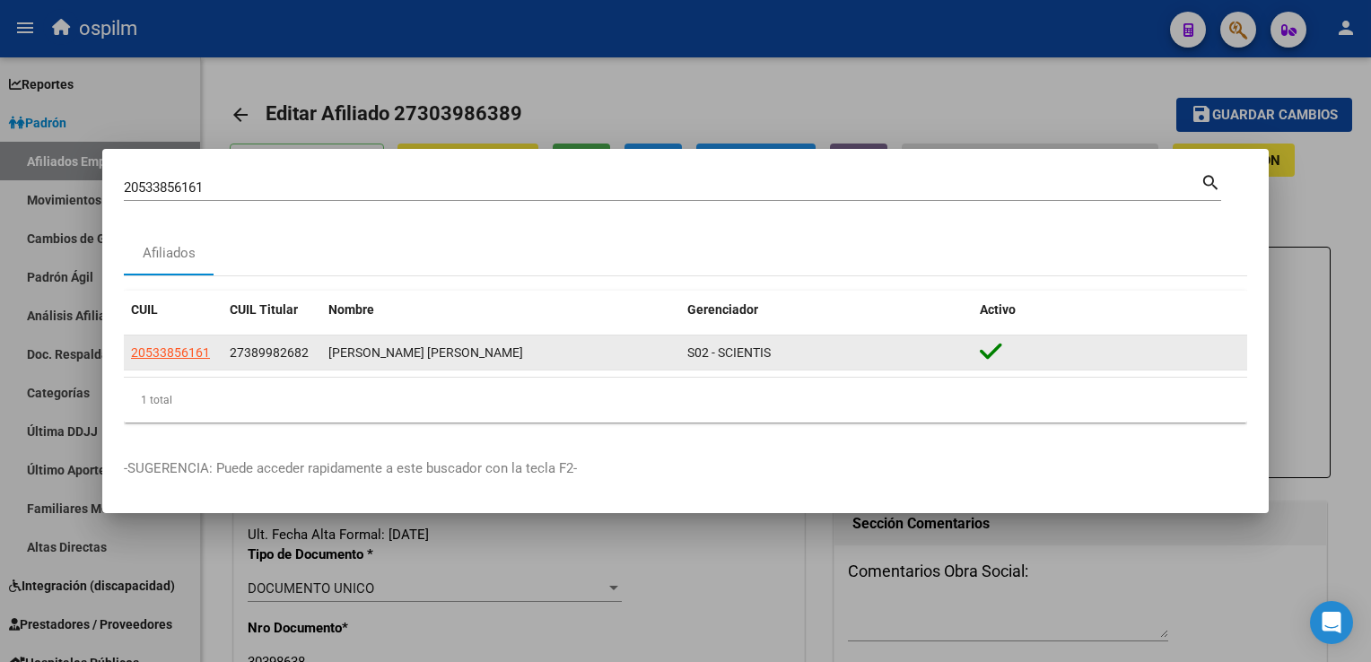
click at [163, 357] on span "20533856161" at bounding box center [170, 353] width 79 height 14
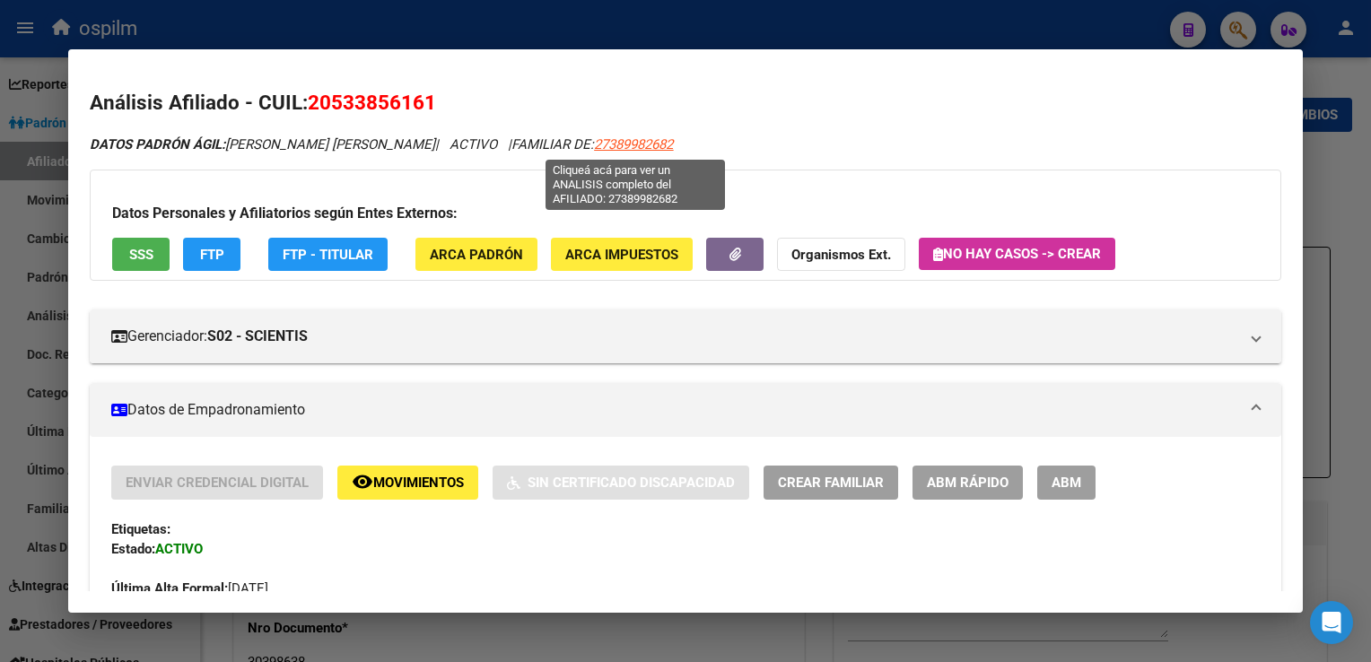
click at [614, 142] on span "27389982682" at bounding box center [633, 144] width 79 height 16
type textarea "27389982682"
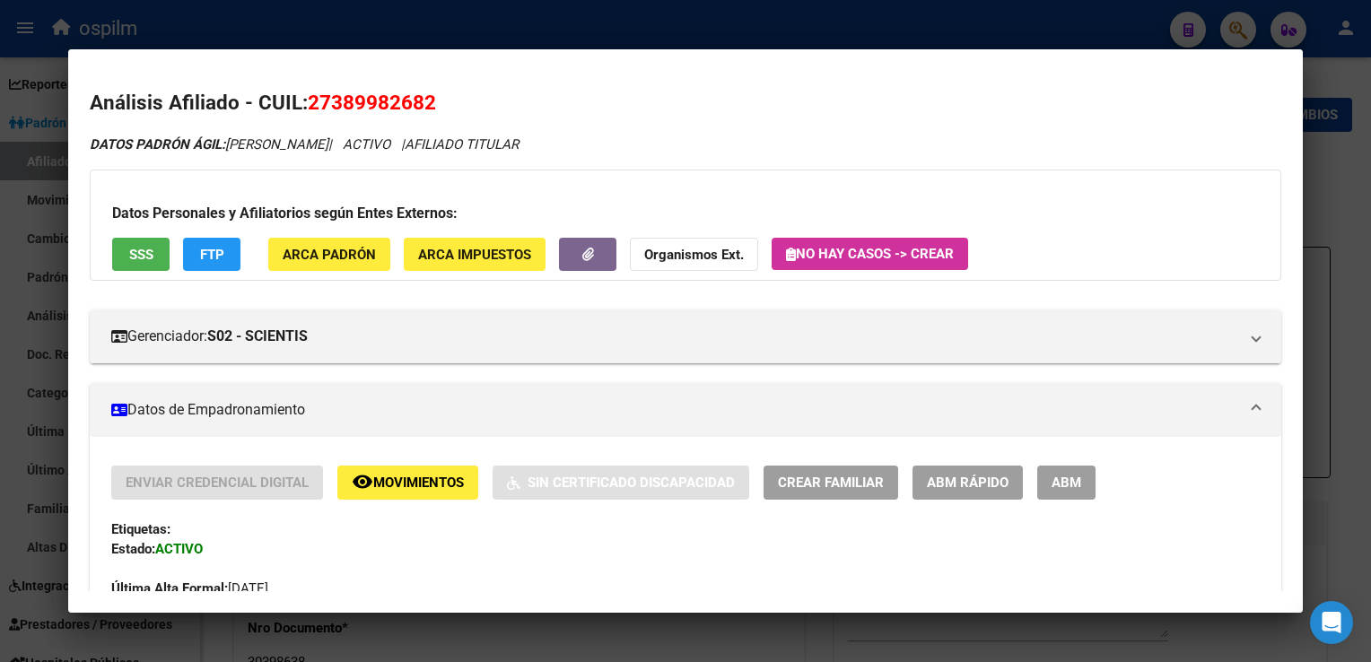
click at [319, 249] on span "ARCA Padrón" at bounding box center [329, 255] width 93 height 16
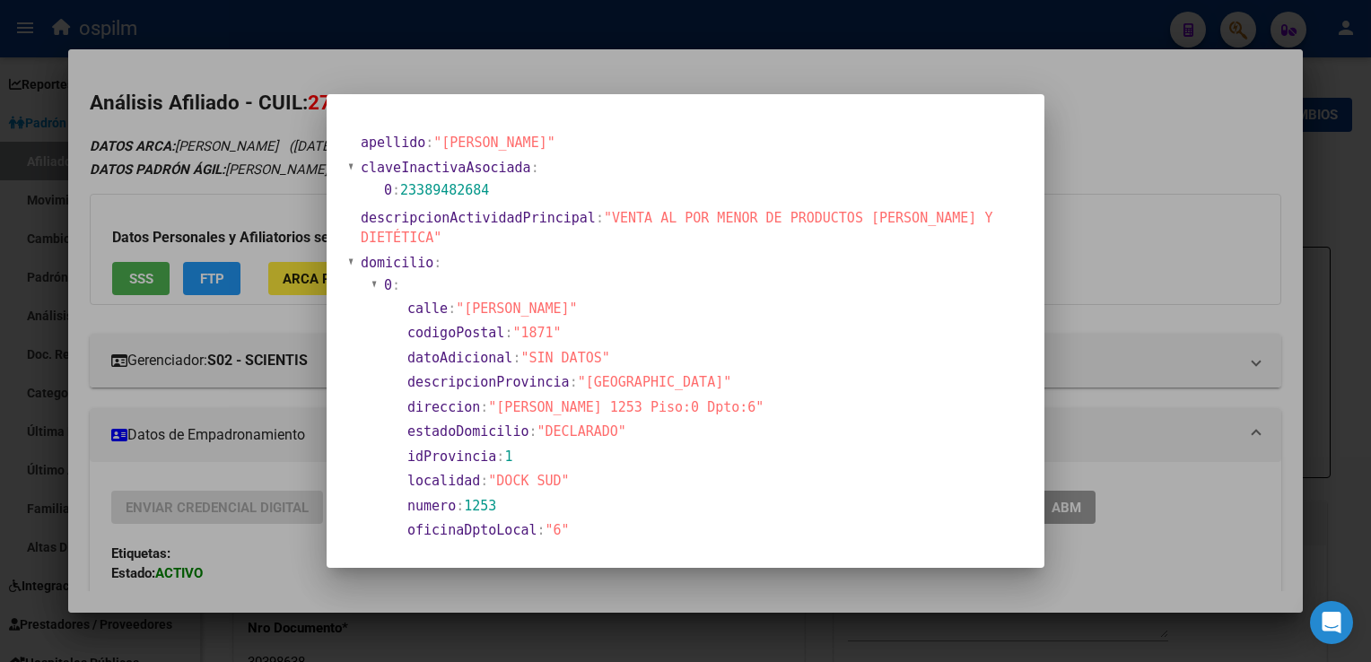
click at [624, 66] on div at bounding box center [685, 331] width 1371 height 662
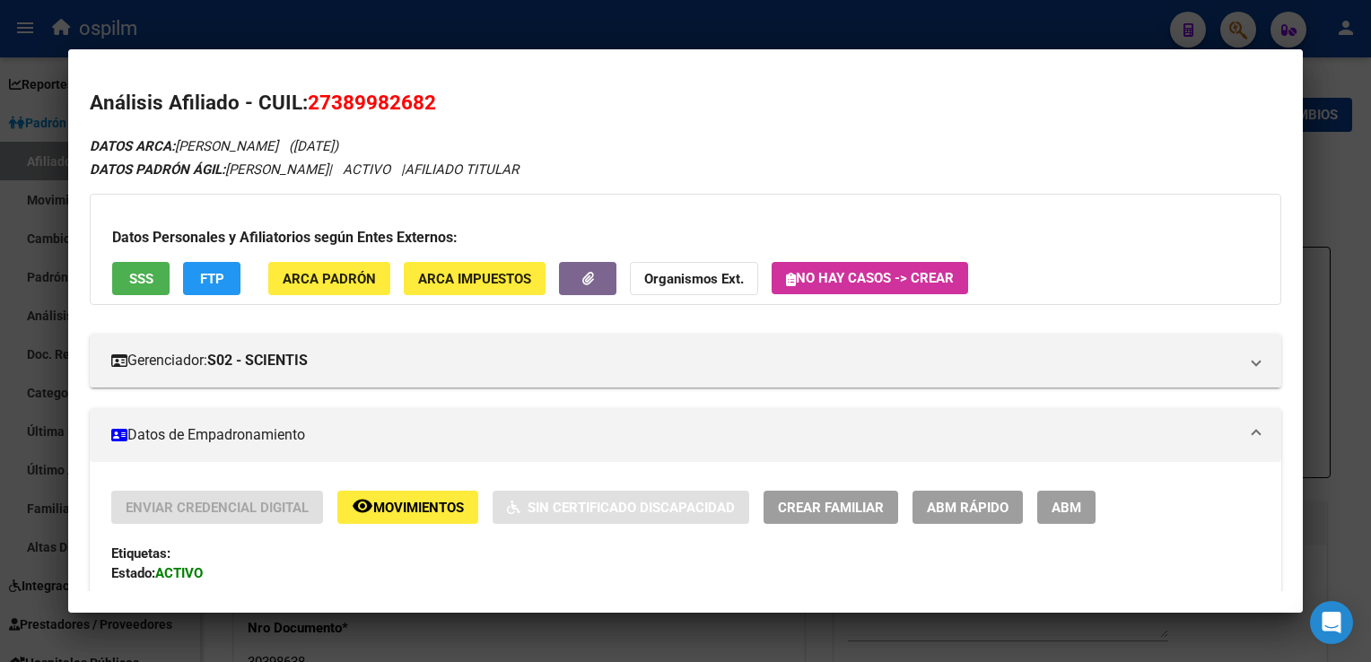
click at [609, 16] on div at bounding box center [685, 331] width 1371 height 662
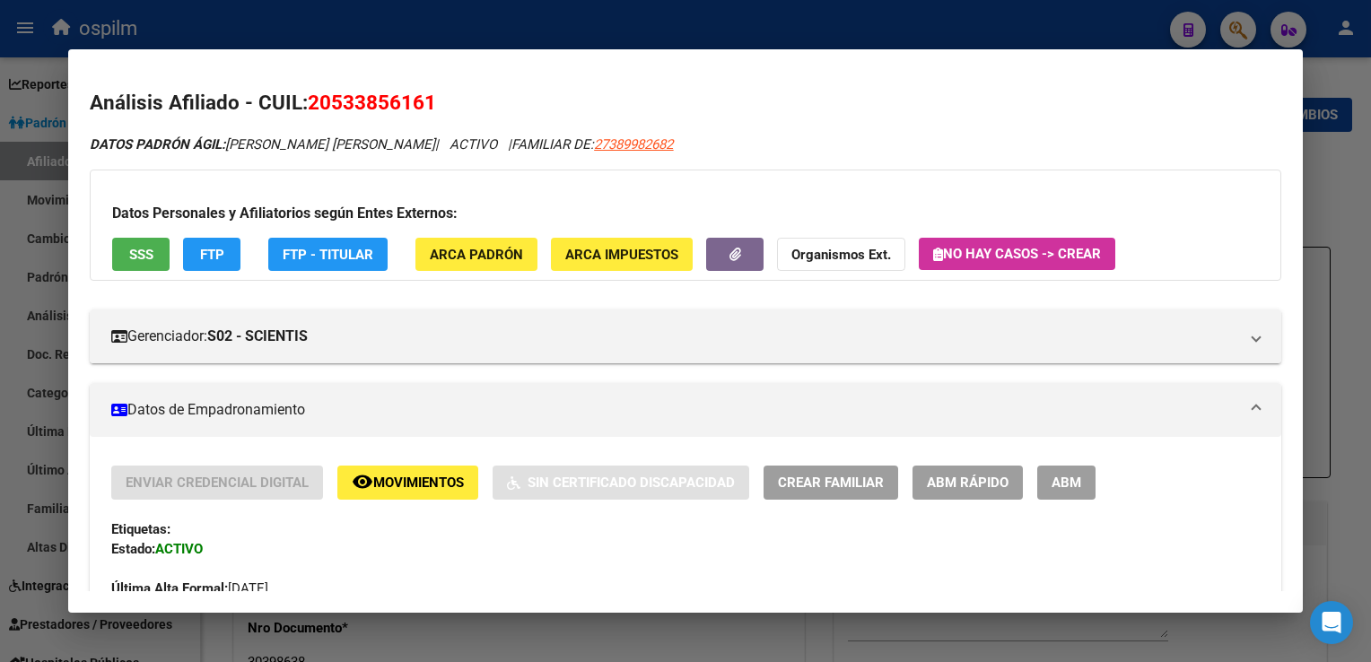
click at [609, 16] on div at bounding box center [685, 331] width 1371 height 662
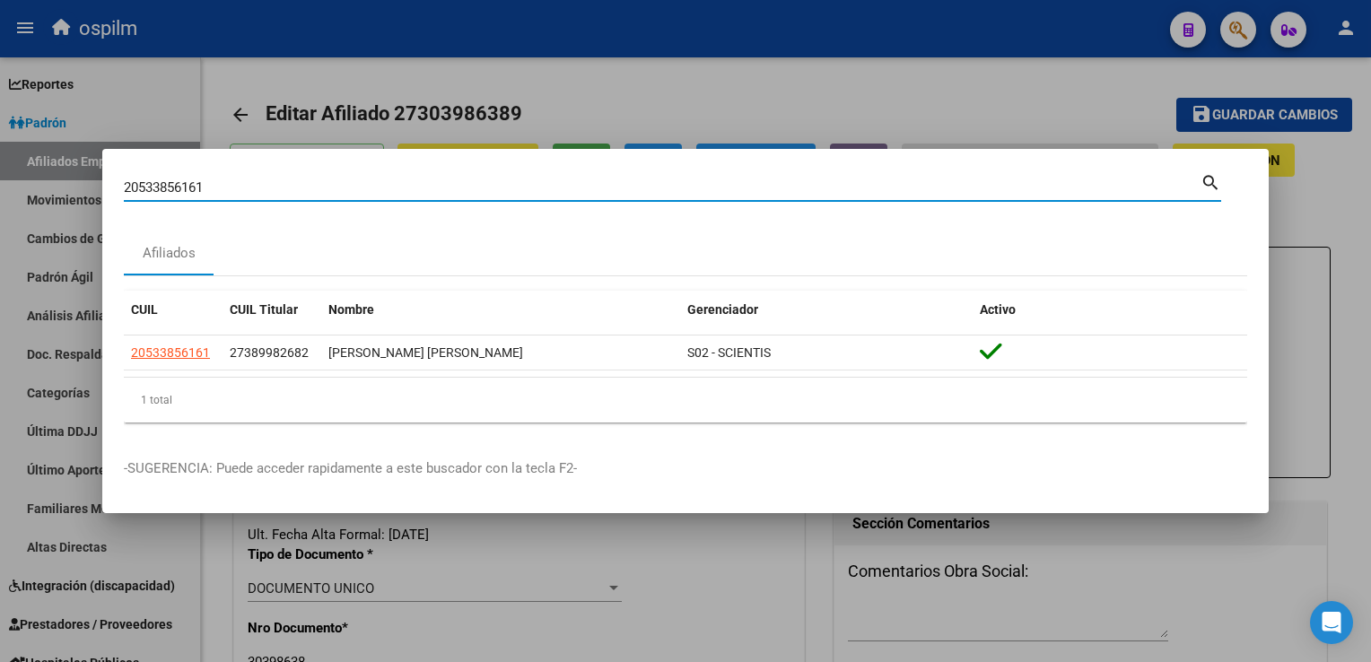
drag, startPoint x: 265, startPoint y: 191, endPoint x: 128, endPoint y: 180, distance: 136.8
click at [83, 184] on div "20533856161 Buscar (apellido, dni, cuil, nro traspaso, cuit, obra social) searc…" at bounding box center [685, 331] width 1371 height 662
paste input "7271914054"
type input "27271914054"
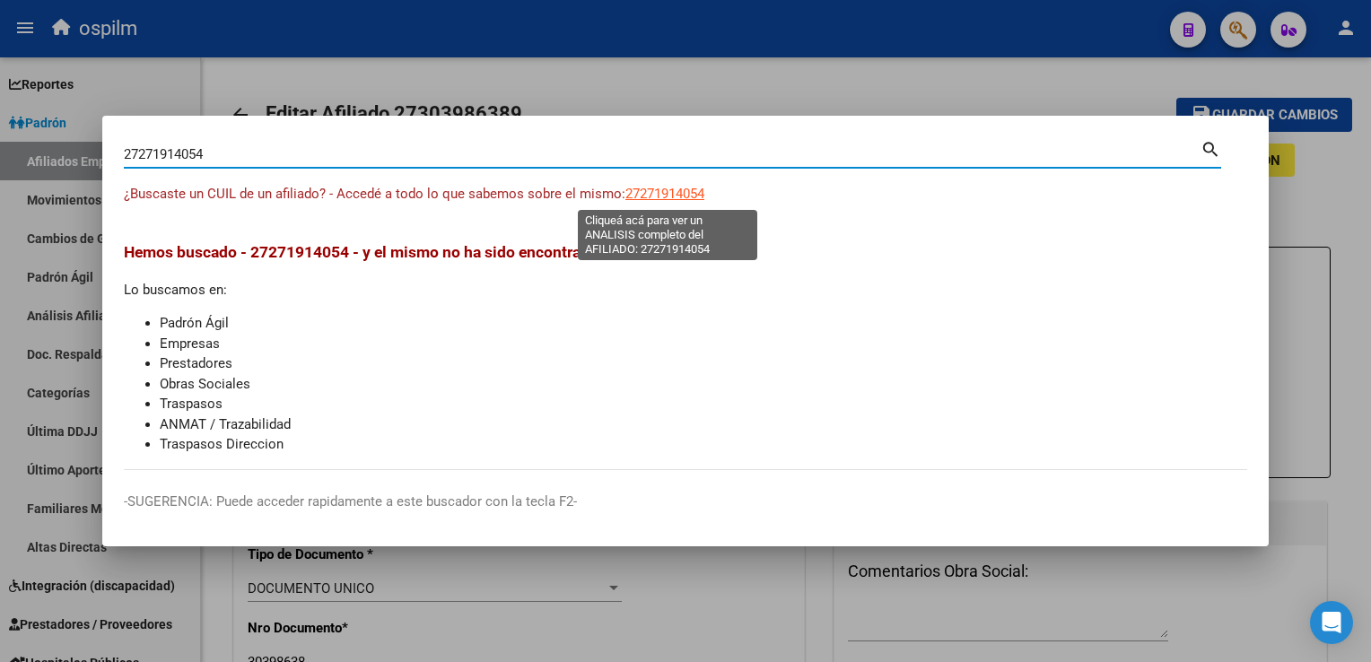
click at [661, 191] on span "27271914054" at bounding box center [665, 194] width 79 height 16
type textarea "27271914054"
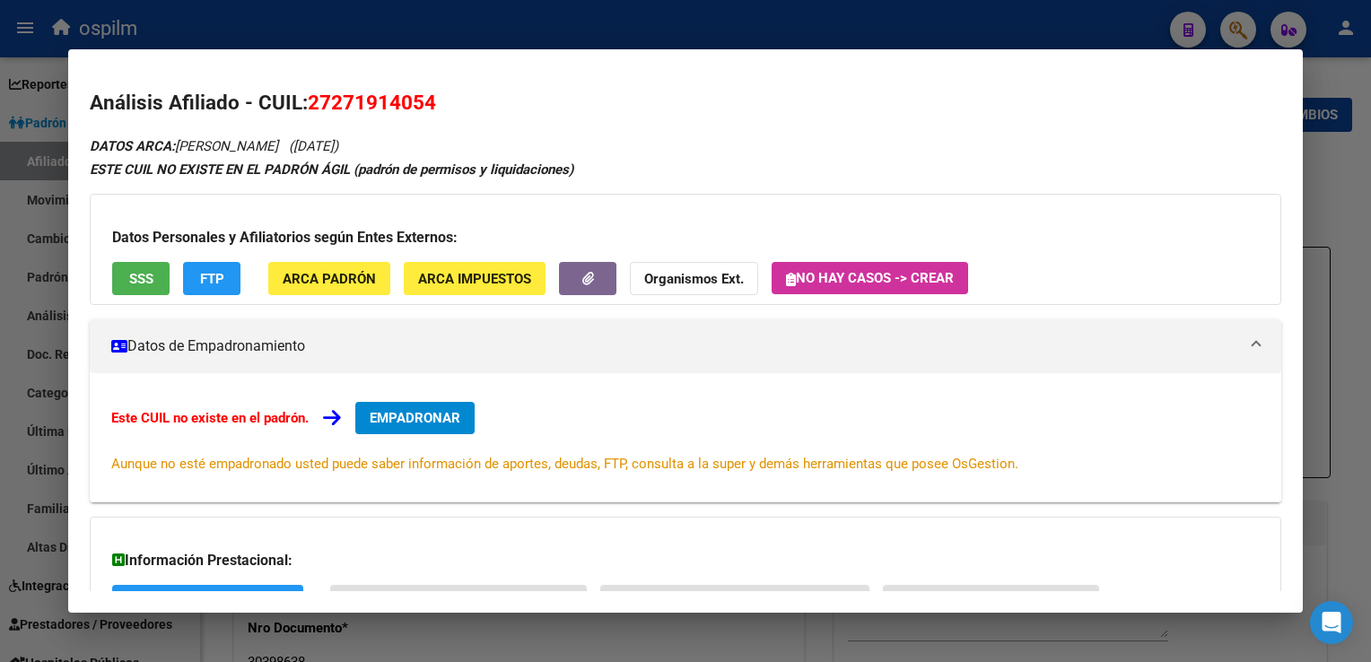
click at [147, 253] on div "Datos Personales y Afiliatorios según Entes Externos: SSS FTP ARCA Padrón ARCA …" at bounding box center [685, 249] width 1191 height 111
click at [144, 271] on span "SSS" at bounding box center [141, 279] width 24 height 16
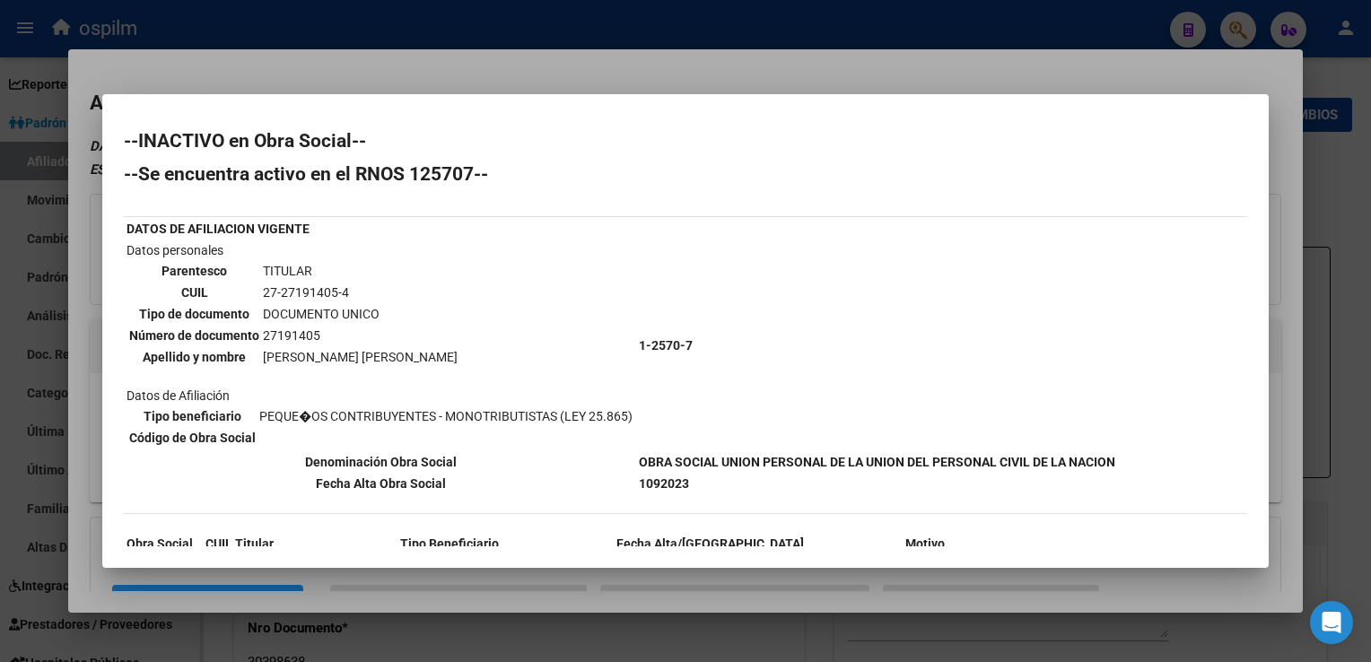
drag, startPoint x: 534, startPoint y: 72, endPoint x: 621, endPoint y: 8, distance: 107.9
click at [539, 66] on div at bounding box center [685, 331] width 1371 height 662
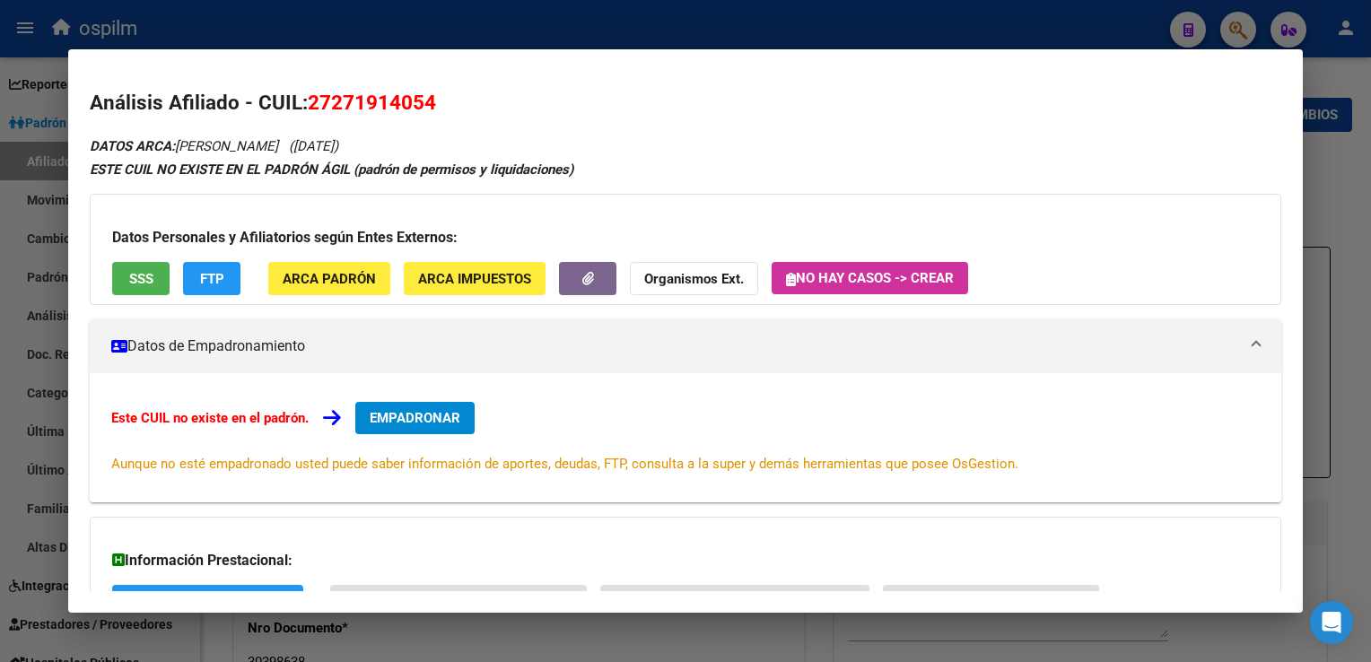
click at [523, 35] on div at bounding box center [685, 331] width 1371 height 662
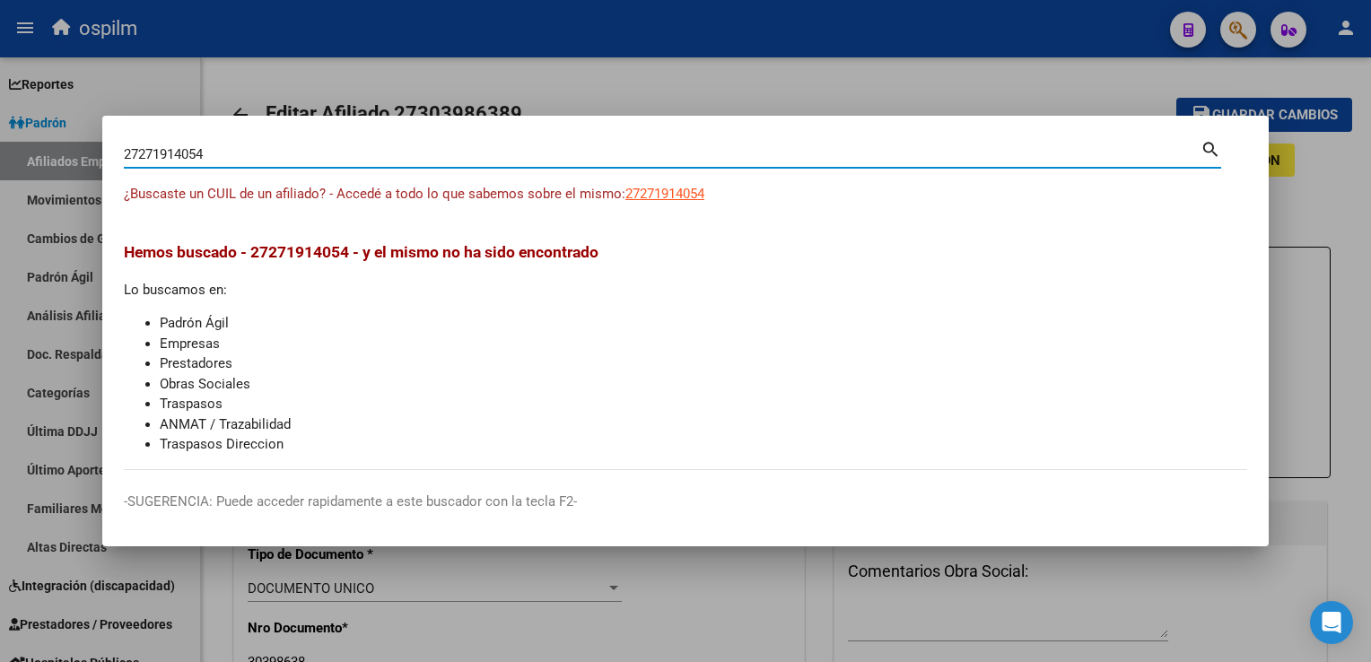
drag, startPoint x: 228, startPoint y: 154, endPoint x: 117, endPoint y: 153, distance: 111.3
click at [117, 153] on mat-dialog-content "27271914054 Buscar (apellido, dni, cuil, nro traspaso, cuit, obra social) searc…" at bounding box center [685, 303] width 1167 height 333
paste input "0463431699"
type input "20463431699"
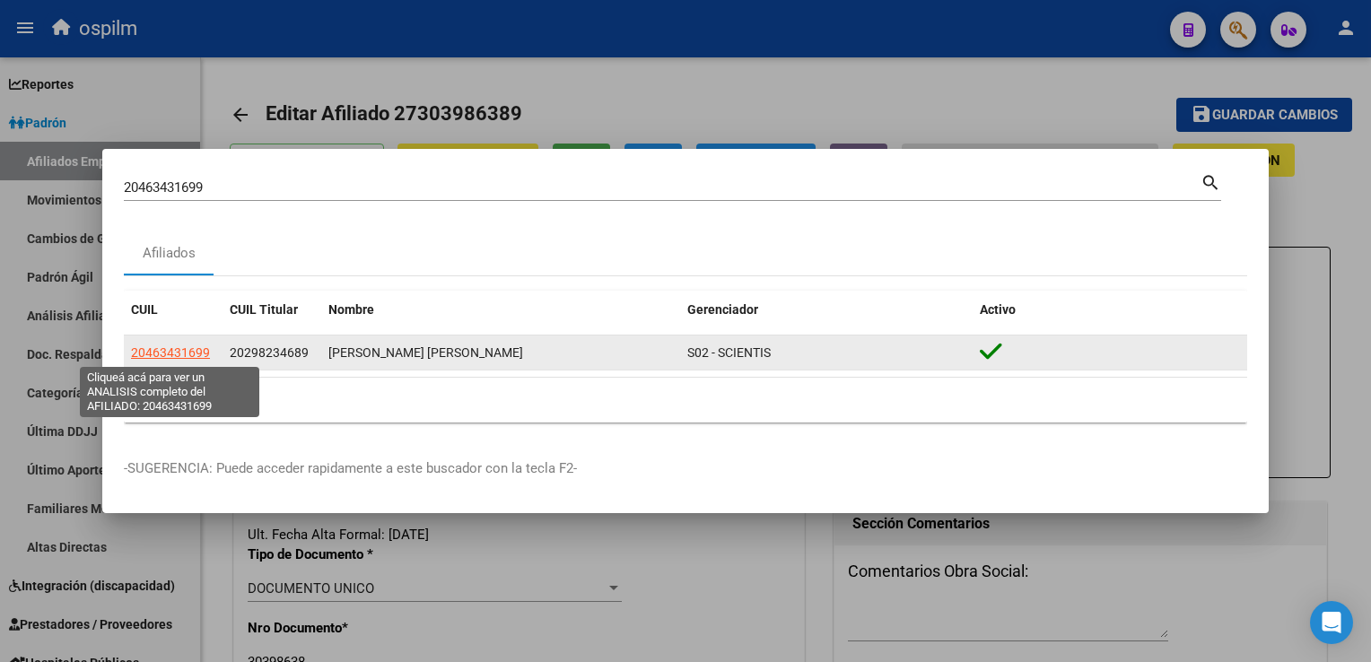
click at [169, 350] on span "20463431699" at bounding box center [170, 353] width 79 height 14
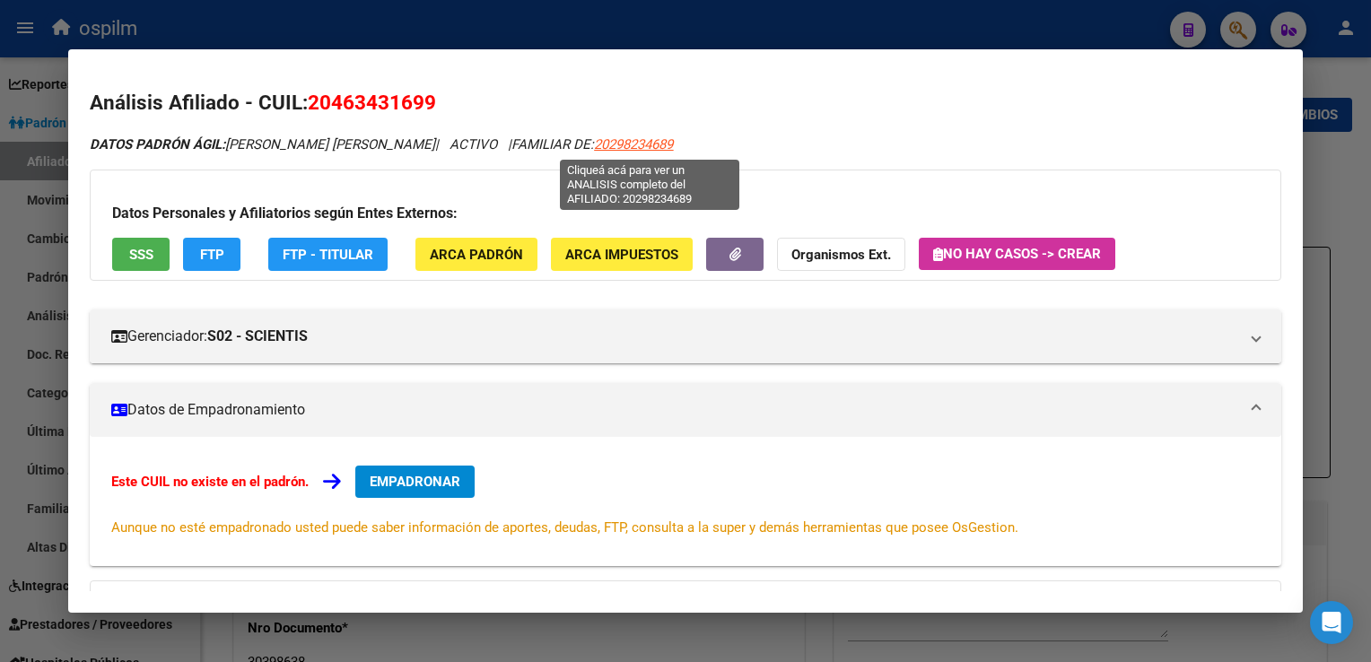
click at [648, 145] on span "20298234689" at bounding box center [633, 144] width 79 height 16
type textarea "20298234689"
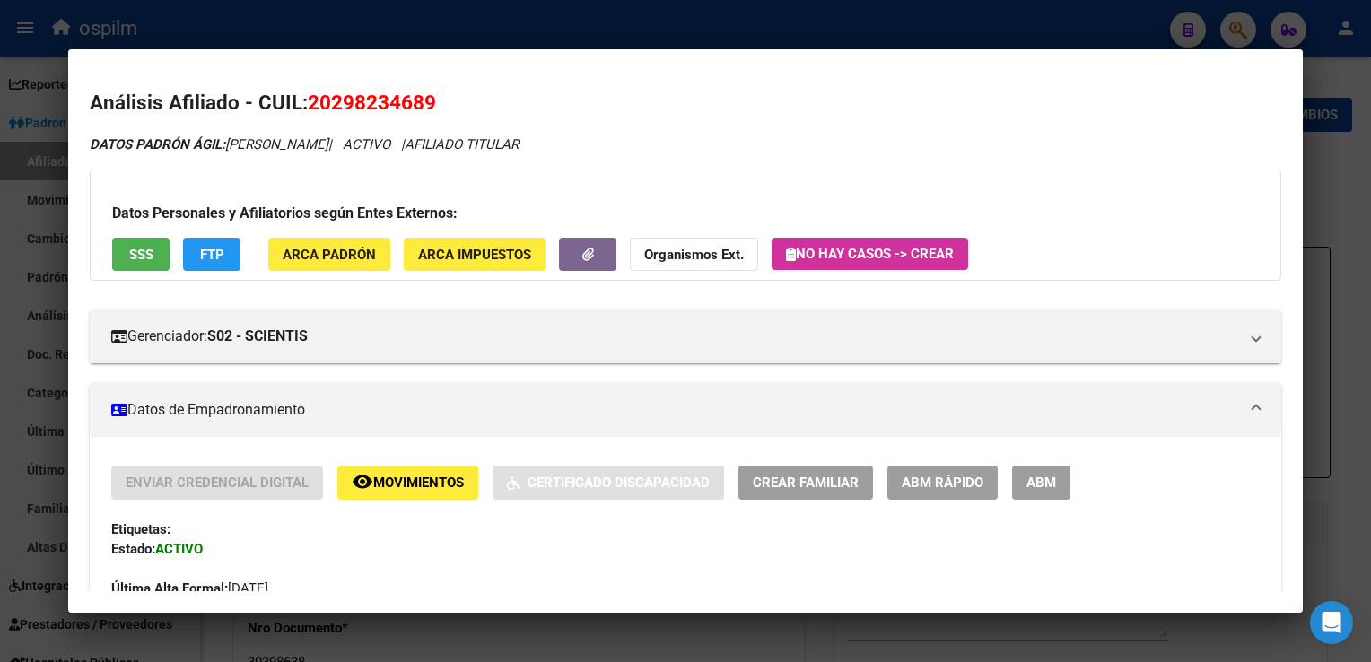
click at [133, 250] on span "SSS" at bounding box center [141, 255] width 24 height 16
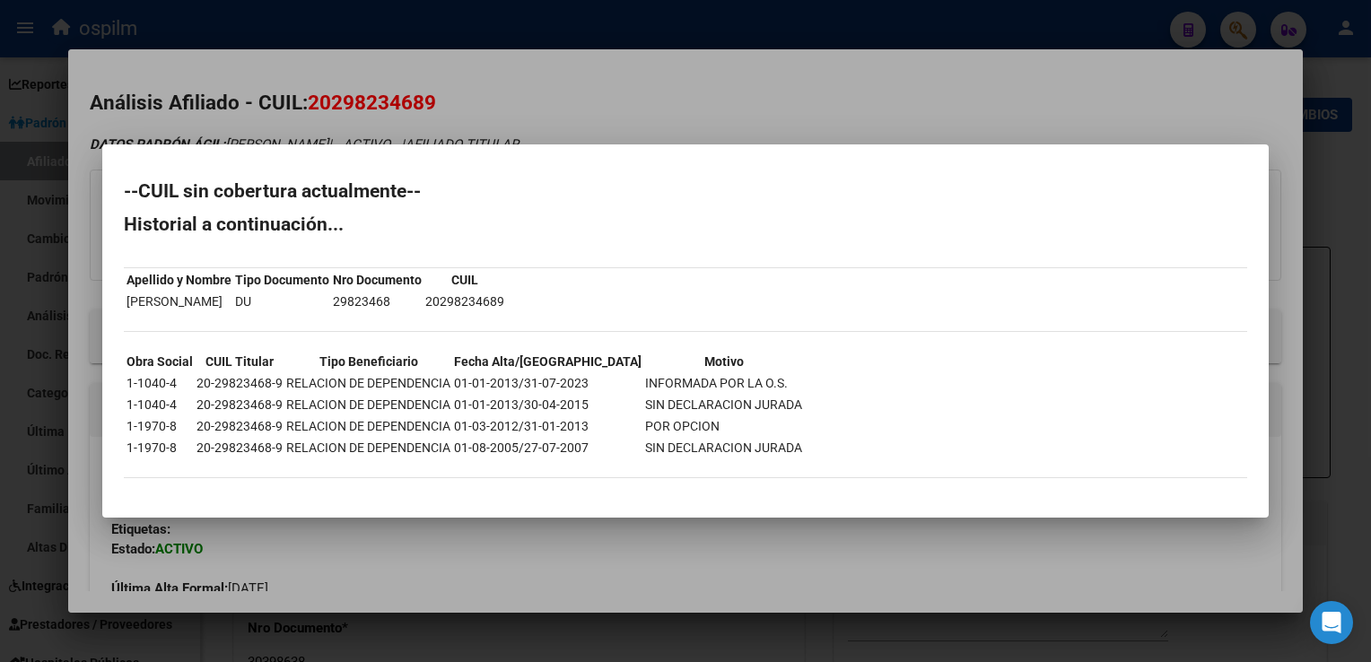
click at [666, 81] on div at bounding box center [685, 331] width 1371 height 662
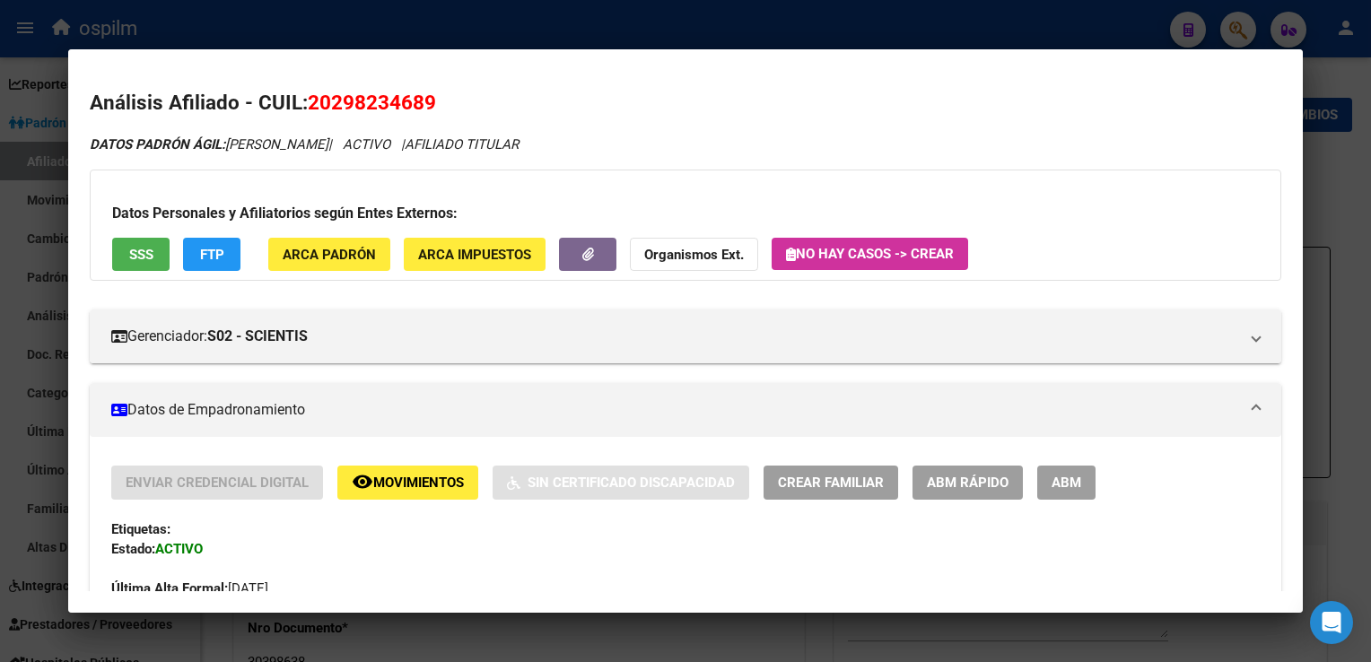
click at [214, 260] on span "FTP" at bounding box center [212, 255] width 24 height 16
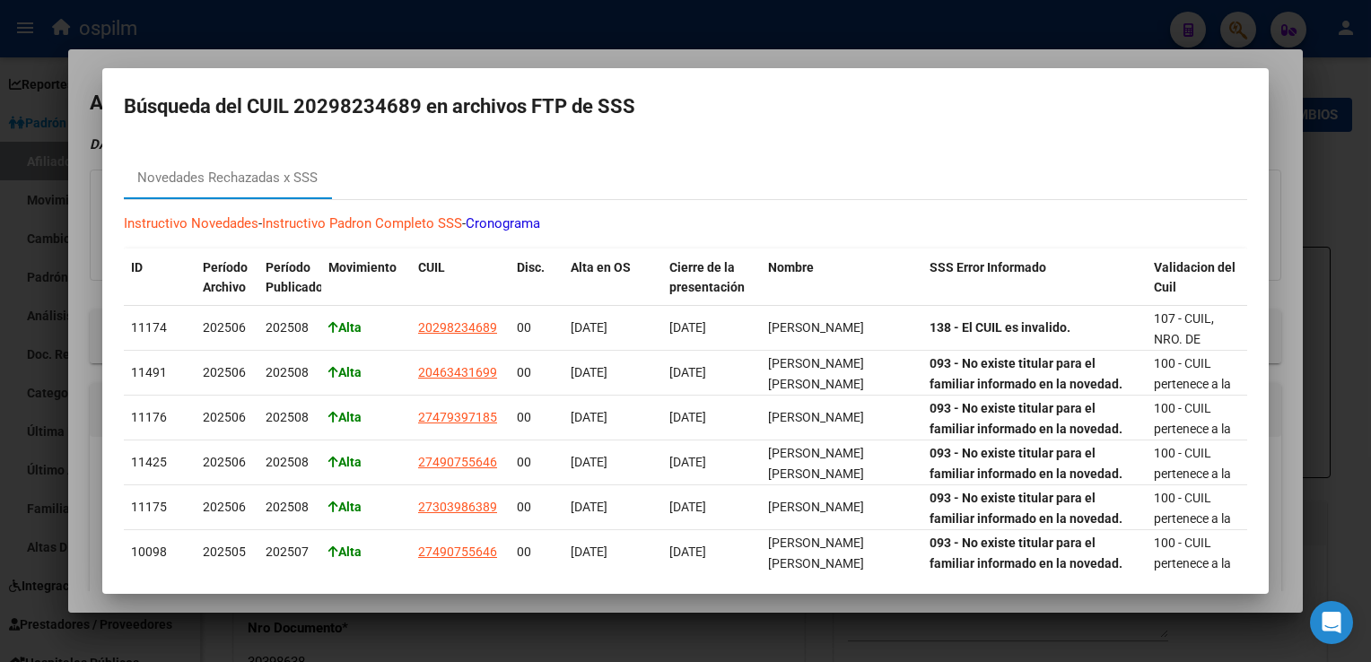
click at [592, 52] on div at bounding box center [685, 331] width 1371 height 662
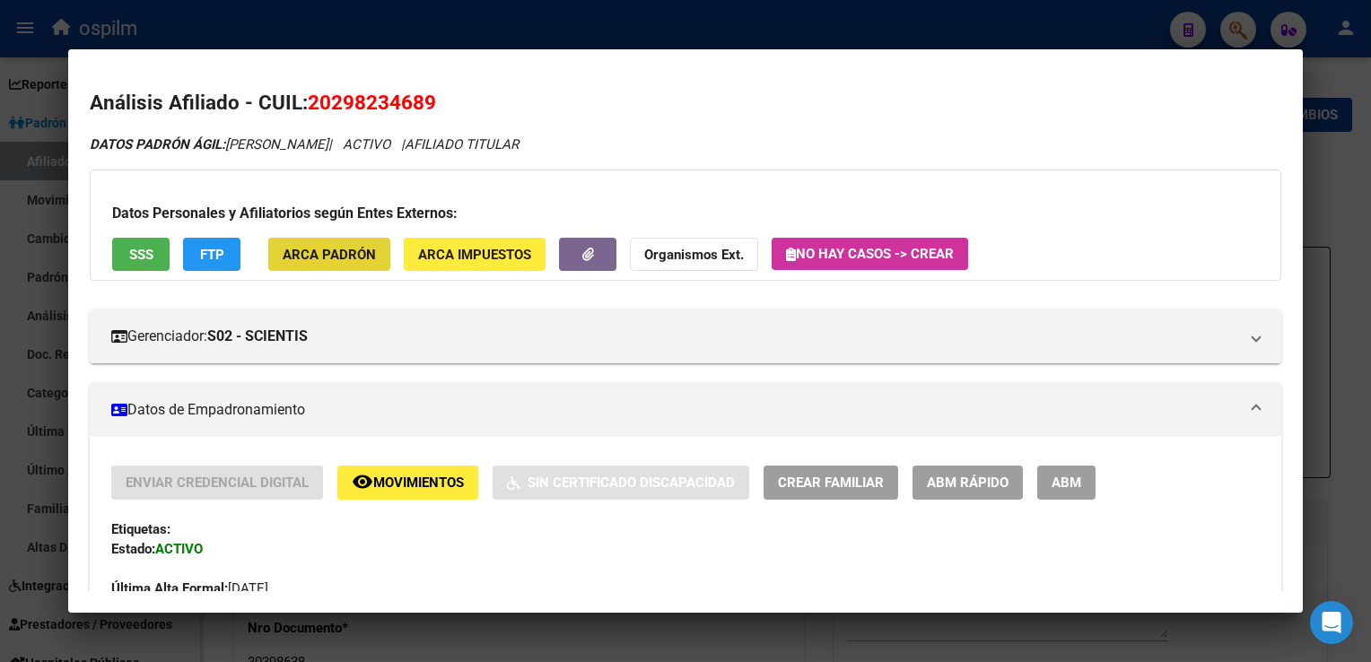
click at [323, 243] on button "ARCA Padrón" at bounding box center [329, 254] width 122 height 33
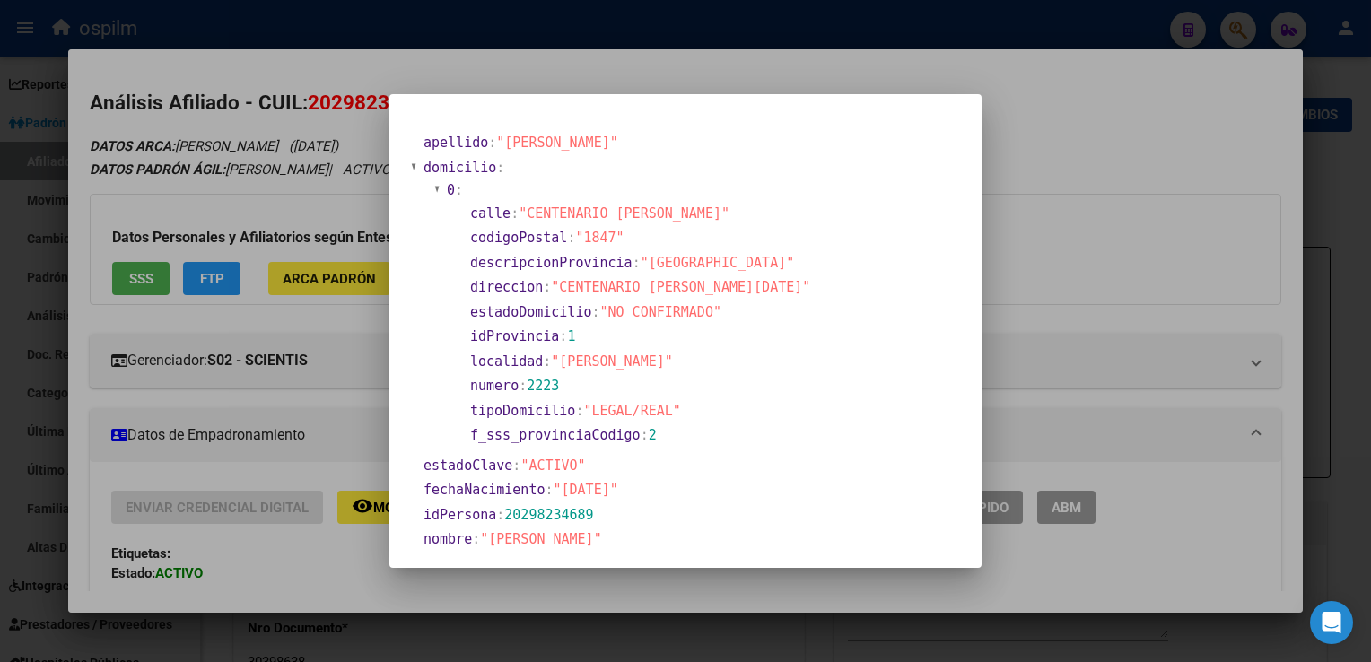
click at [824, 70] on div at bounding box center [685, 331] width 1371 height 662
